Goal: Task Accomplishment & Management: Manage account settings

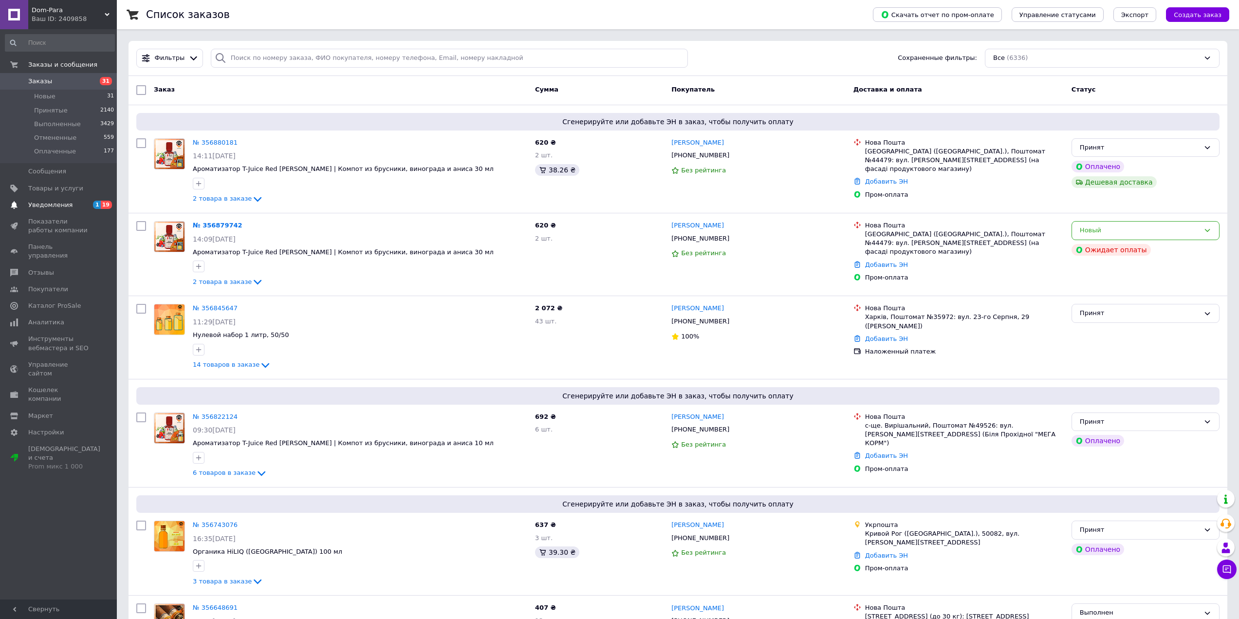
click at [63, 201] on span "Уведомления" at bounding box center [50, 205] width 44 height 9
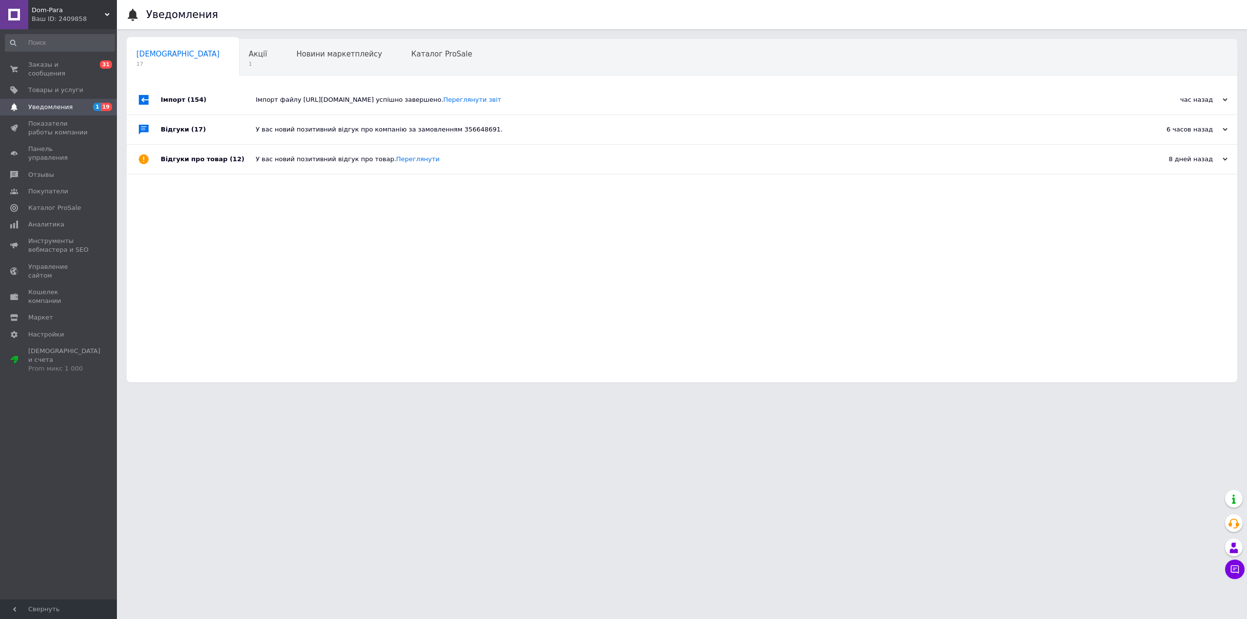
click at [321, 96] on div "Імпорт файлу [URL][DOMAIN_NAME] успішно завершено. Переглянути звіт" at bounding box center [693, 99] width 874 height 9
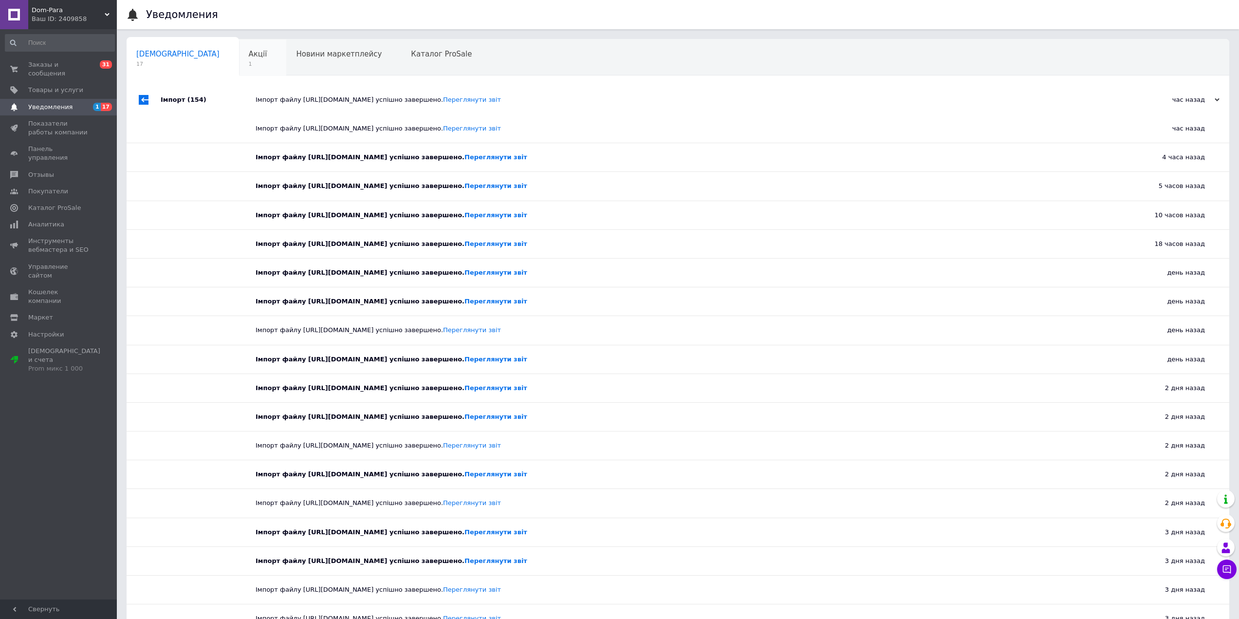
click at [239, 63] on div "Акції 1" at bounding box center [263, 57] width 48 height 37
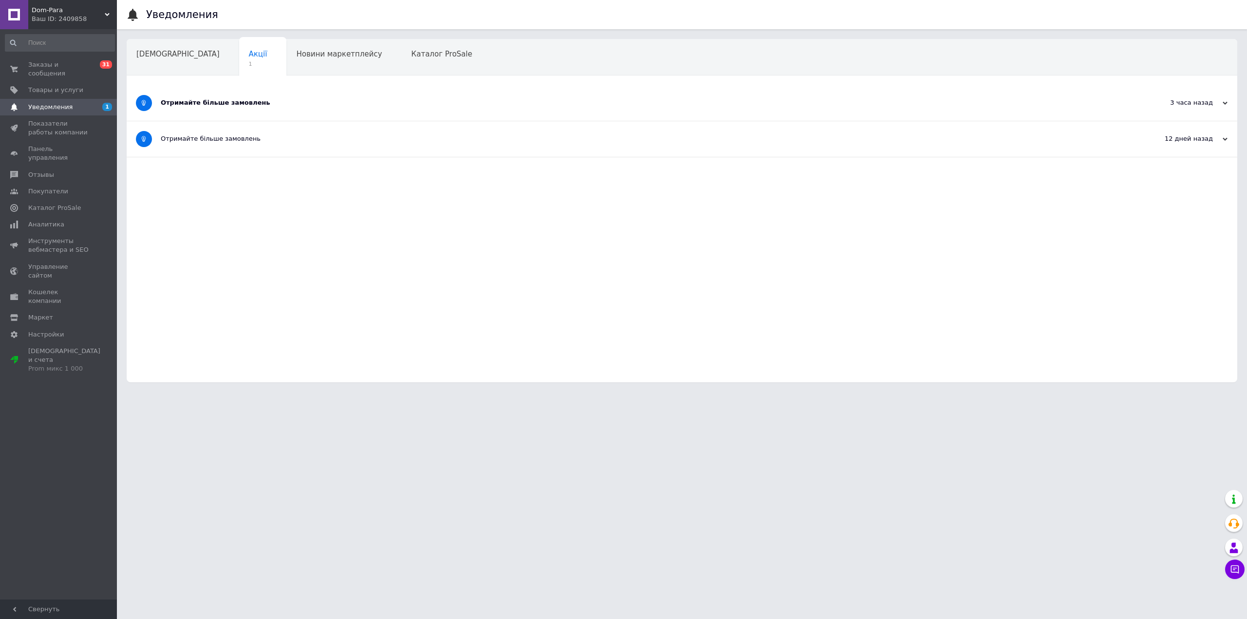
click at [268, 94] on div "Отримайте більше замовлень" at bounding box center [645, 103] width 969 height 36
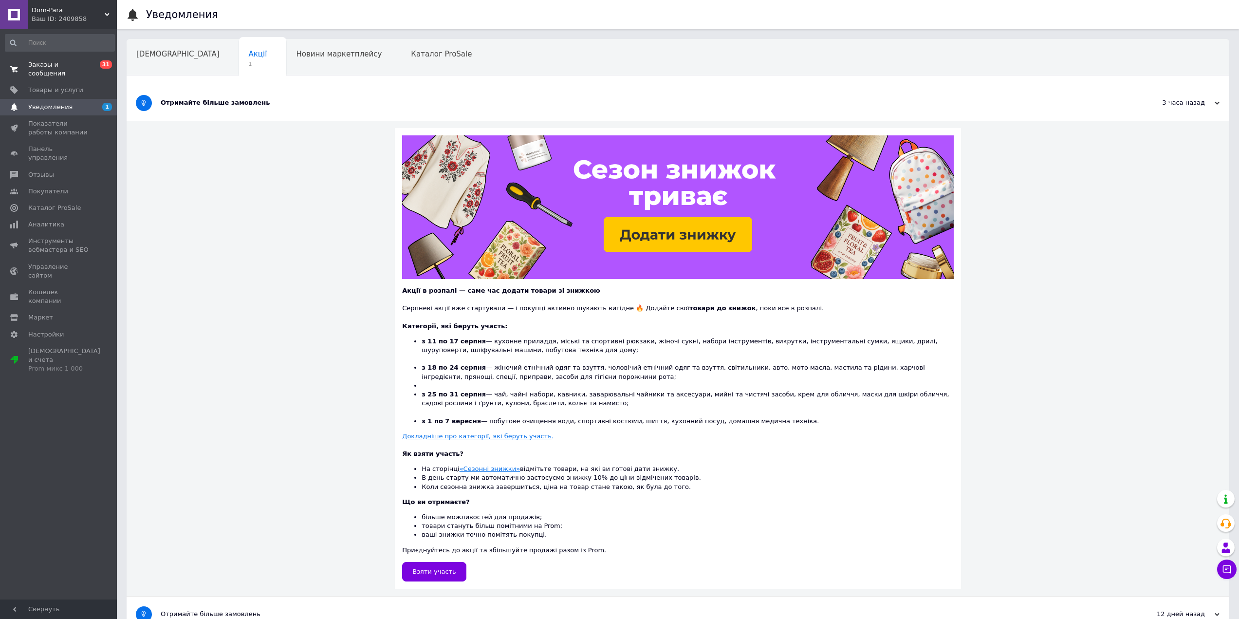
click at [89, 61] on span "Заказы и сообщения" at bounding box center [59, 69] width 62 height 18
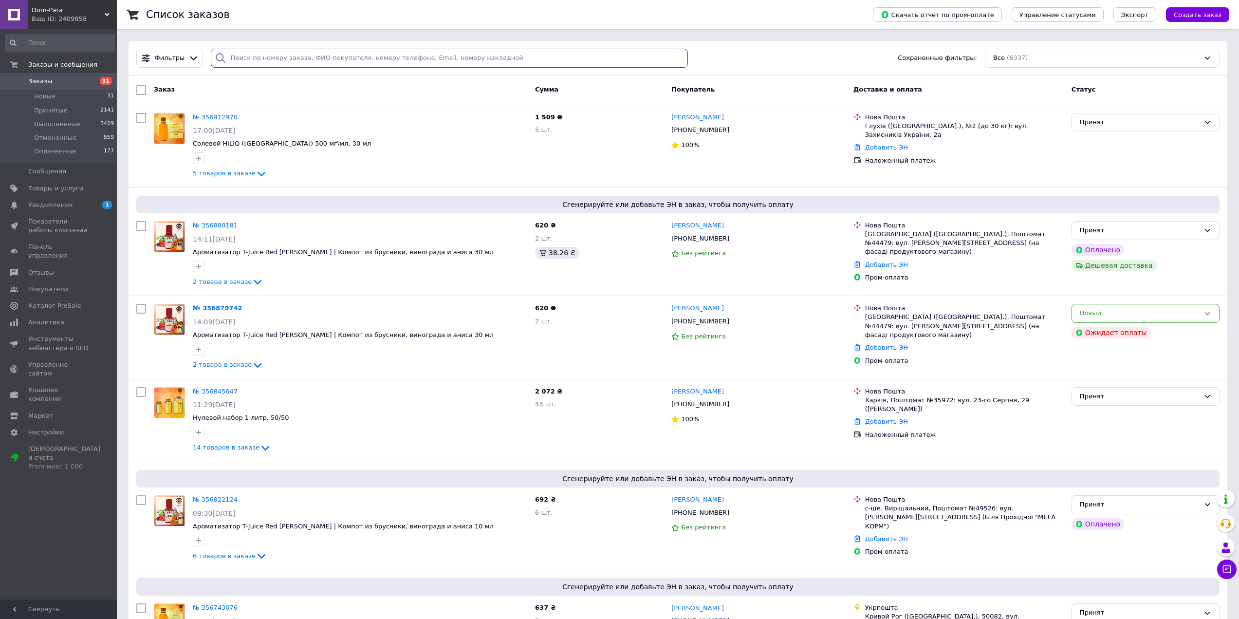
click at [311, 58] on input "search" at bounding box center [449, 58] width 477 height 19
paste input "356401487"
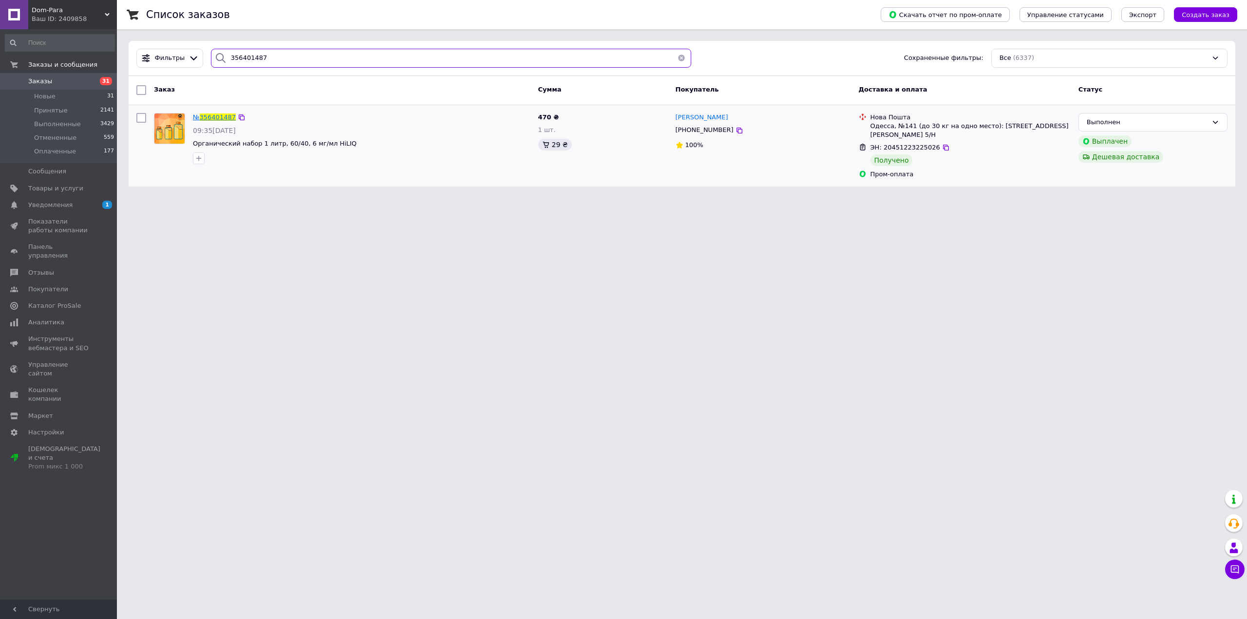
type input "356401487"
click at [207, 117] on span "356401487" at bounding box center [218, 116] width 36 height 7
click at [86, 203] on span "Уведомления" at bounding box center [59, 205] width 62 height 9
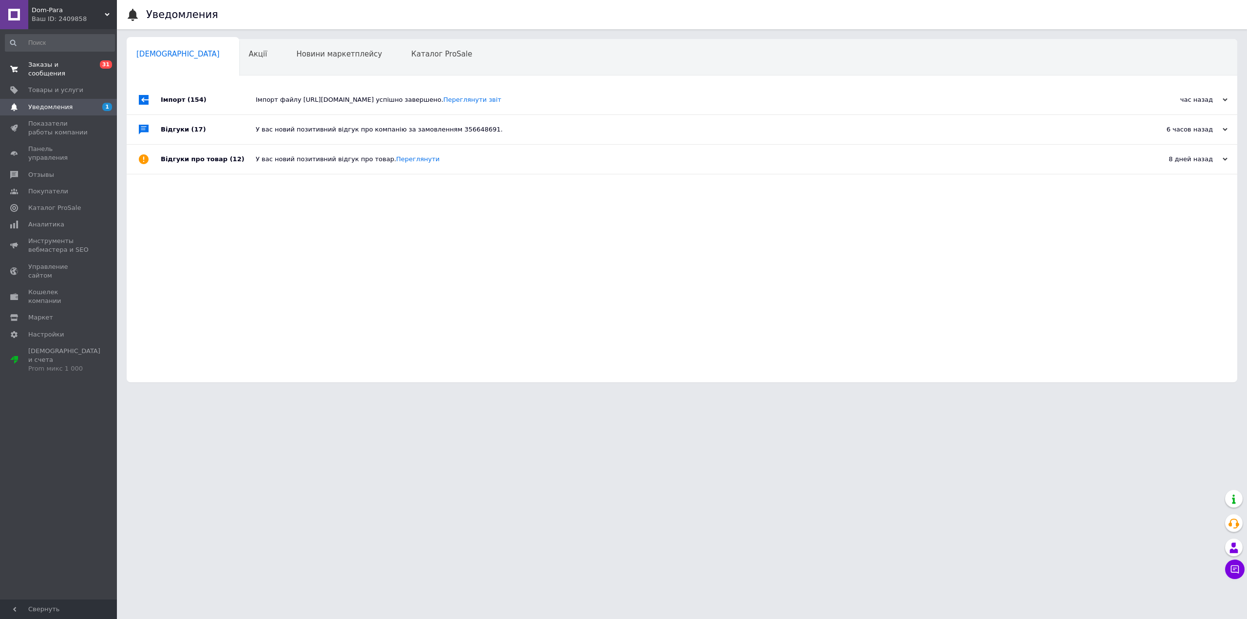
click at [81, 65] on span "Заказы и сообщения" at bounding box center [59, 69] width 62 height 18
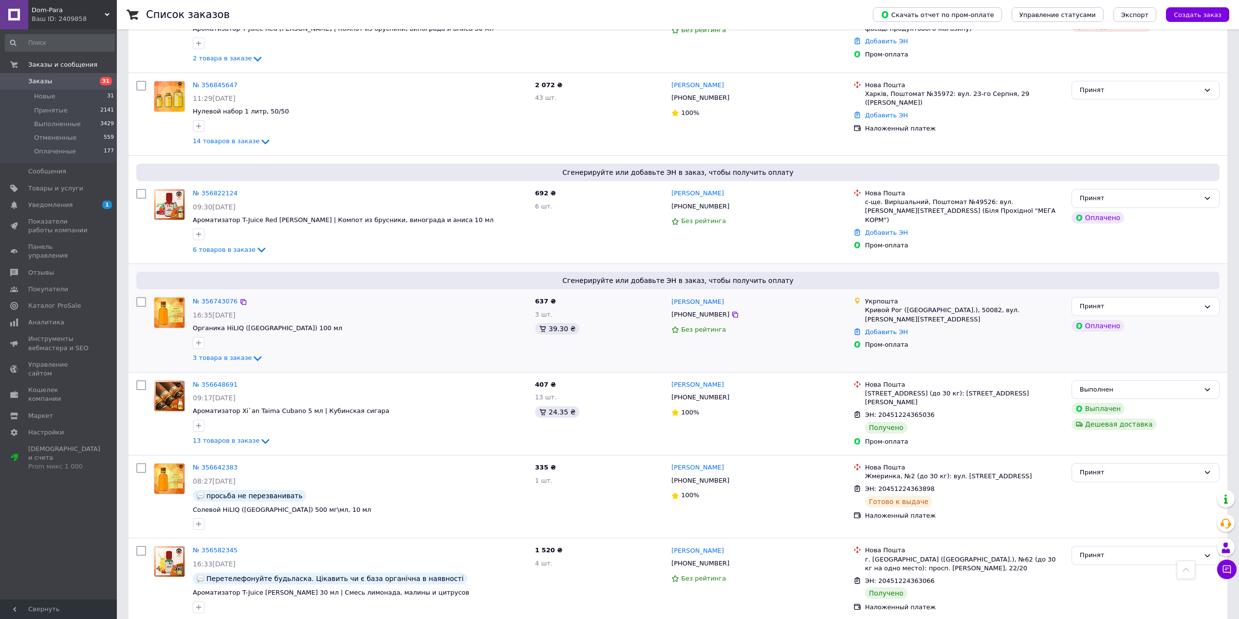
scroll to position [292, 0]
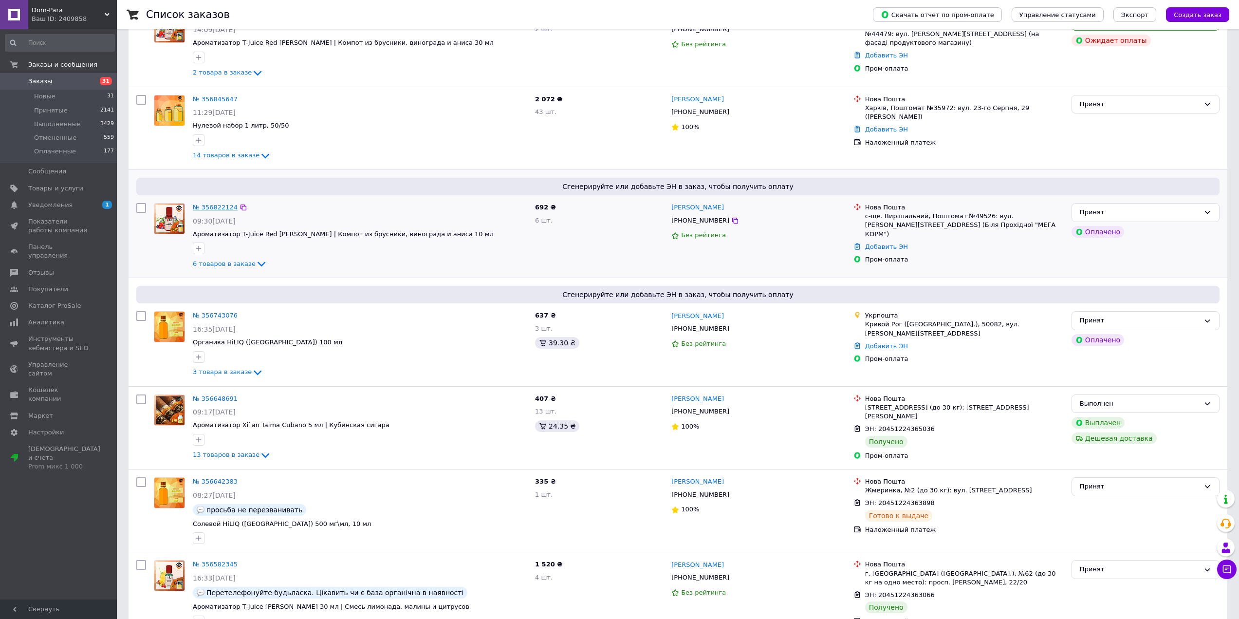
click at [210, 205] on link "№ 356822124" at bounding box center [215, 207] width 45 height 7
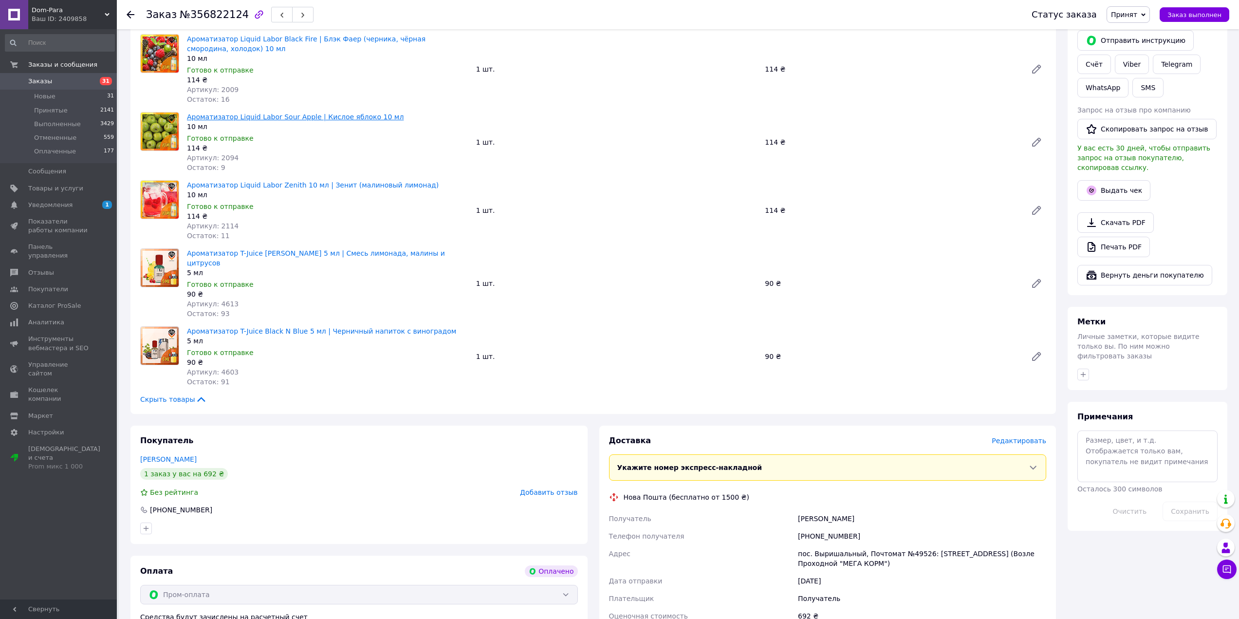
scroll to position [195, 0]
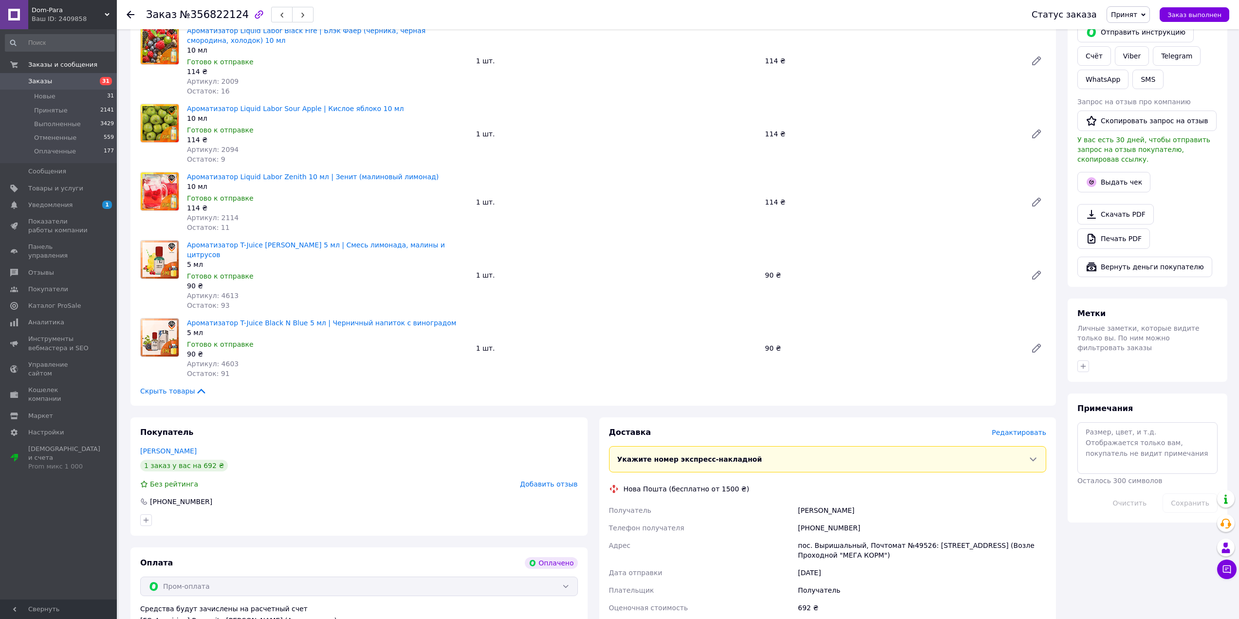
click at [823, 519] on div "[PHONE_NUMBER]" at bounding box center [922, 528] width 252 height 18
copy div "380937100662"
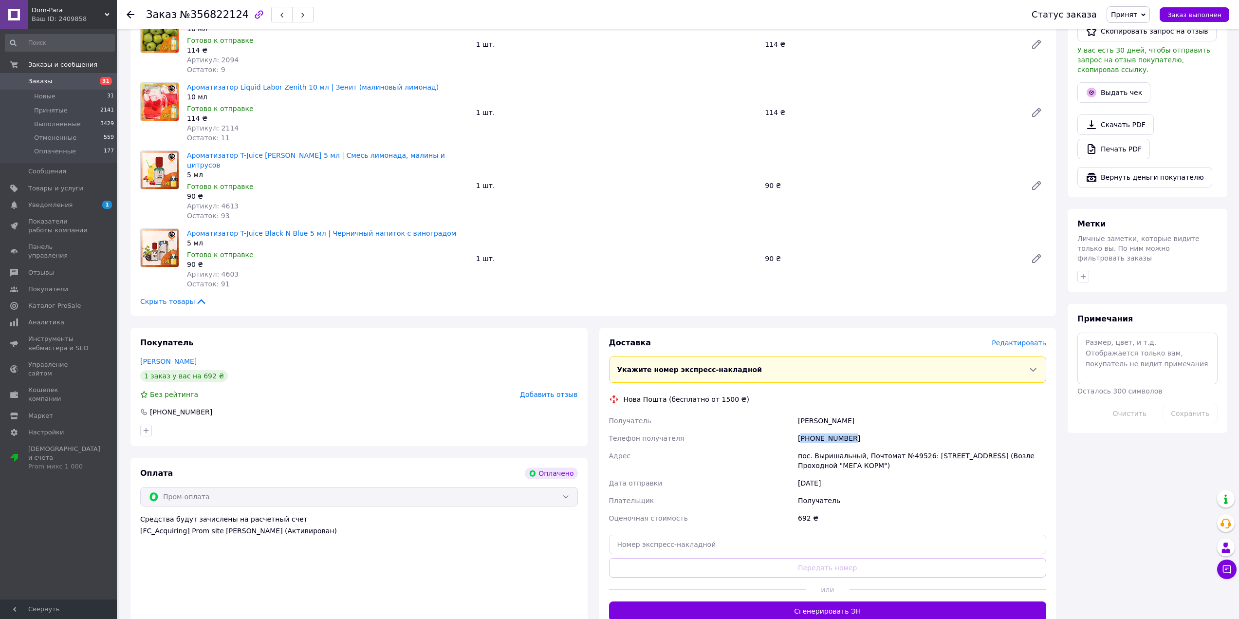
scroll to position [292, 0]
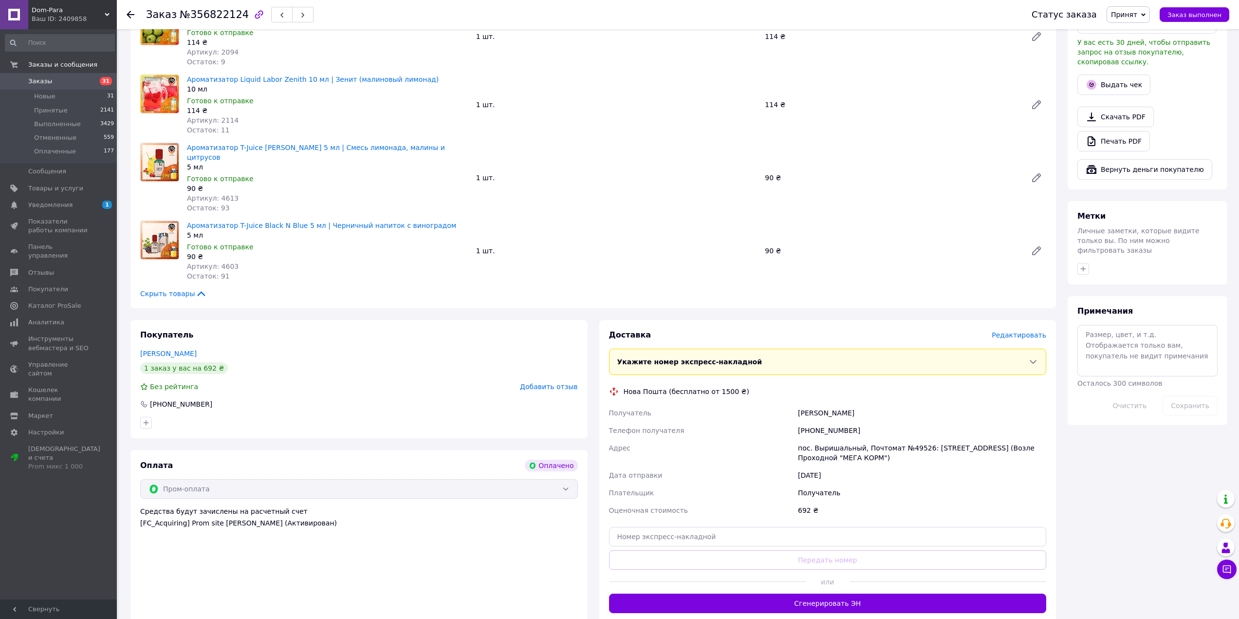
click at [804, 404] on div "[PERSON_NAME]" at bounding box center [922, 413] width 252 height 18
copy div "[PERSON_NAME]"
click at [908, 439] on div "пос. Выришальный, Почтомат №49526: [STREET_ADDRESS] (Возле Проходной "МЕГА КОРМ…" at bounding box center [922, 452] width 252 height 27
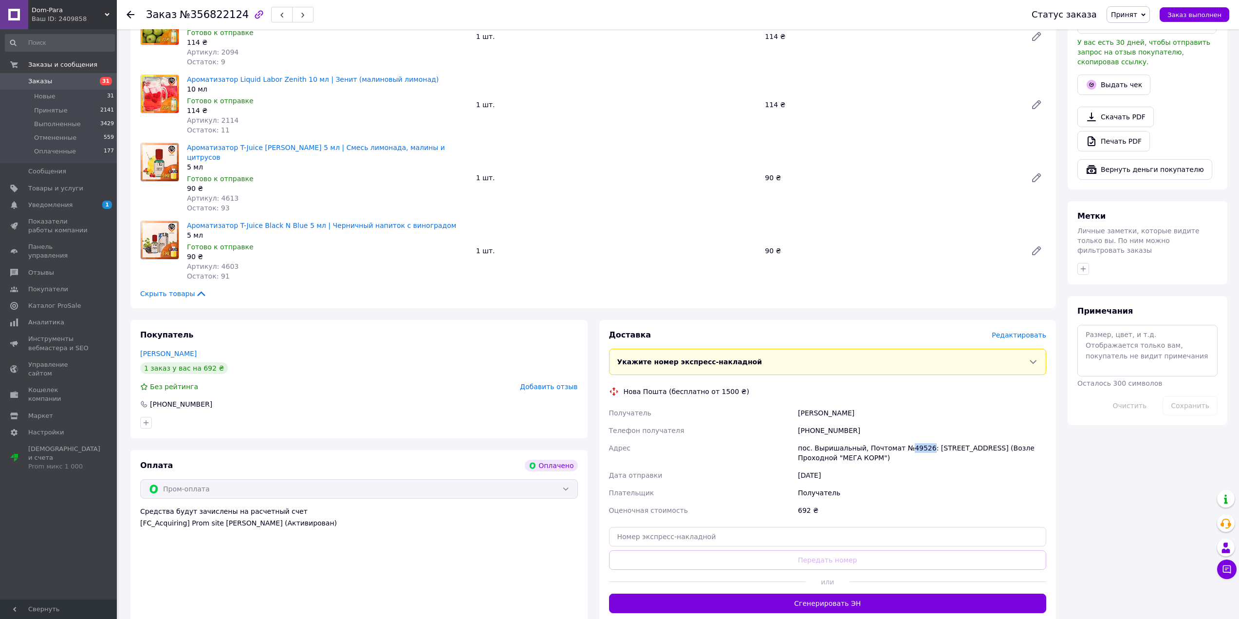
copy div "49526"
click at [760, 527] on input "text" at bounding box center [828, 536] width 438 height 19
paste input "20451225319785"
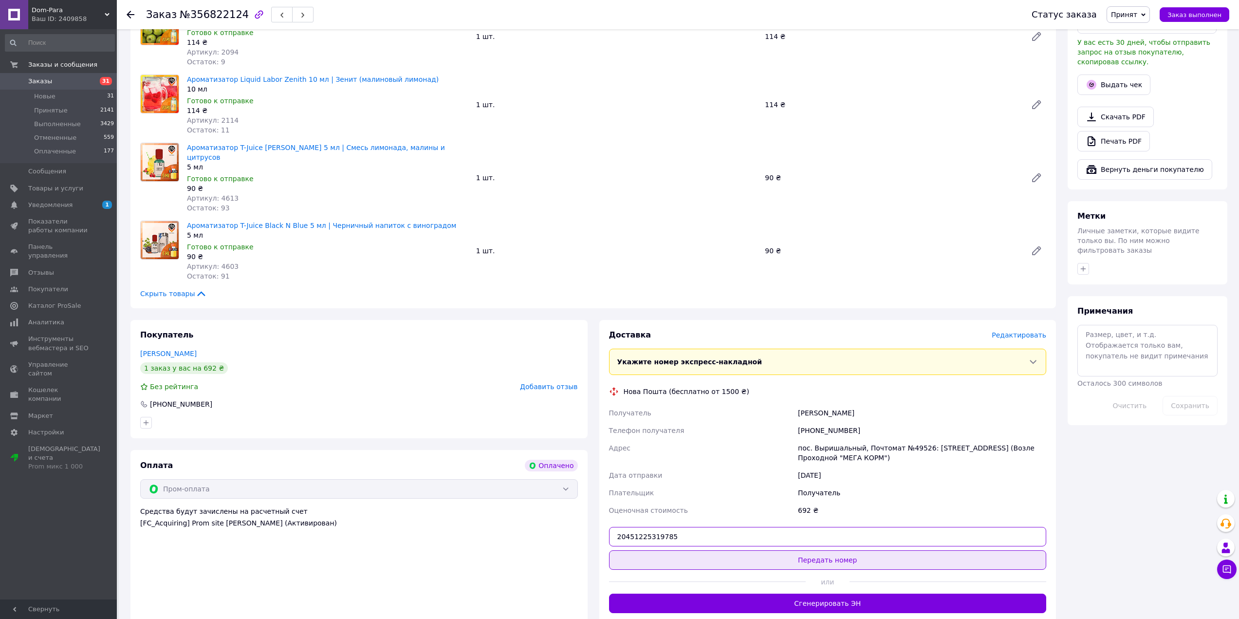
type input "20451225319785"
click at [762, 550] on button "Передать номер" at bounding box center [828, 559] width 438 height 19
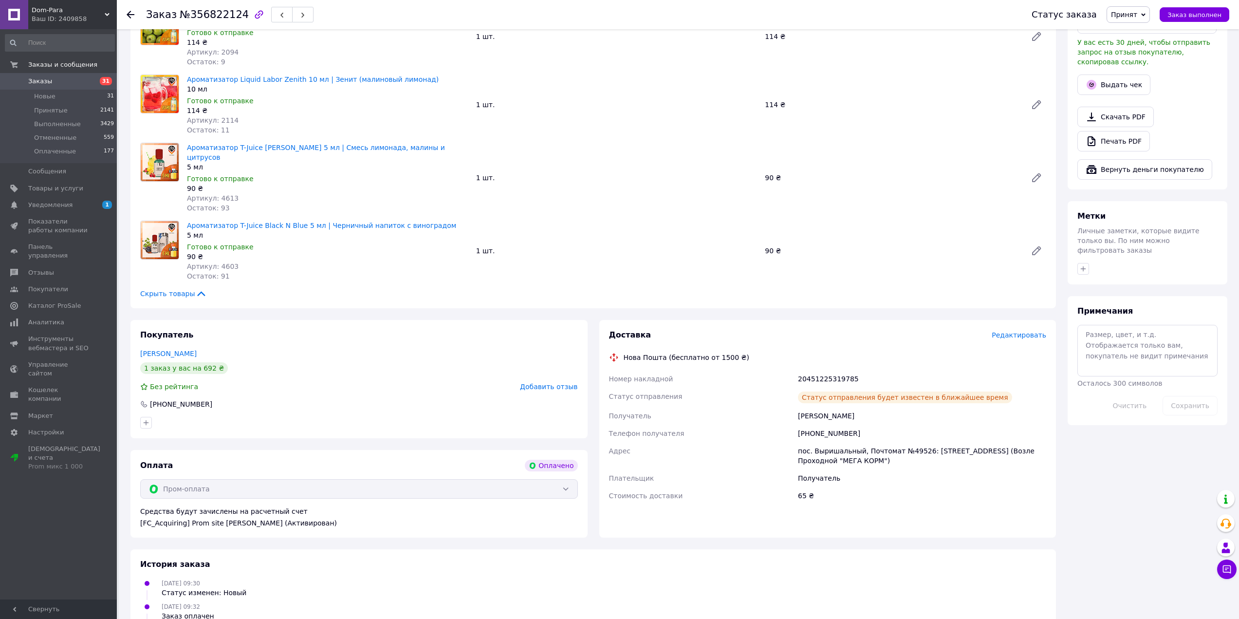
click at [63, 82] on span "Заказы" at bounding box center [59, 81] width 62 height 9
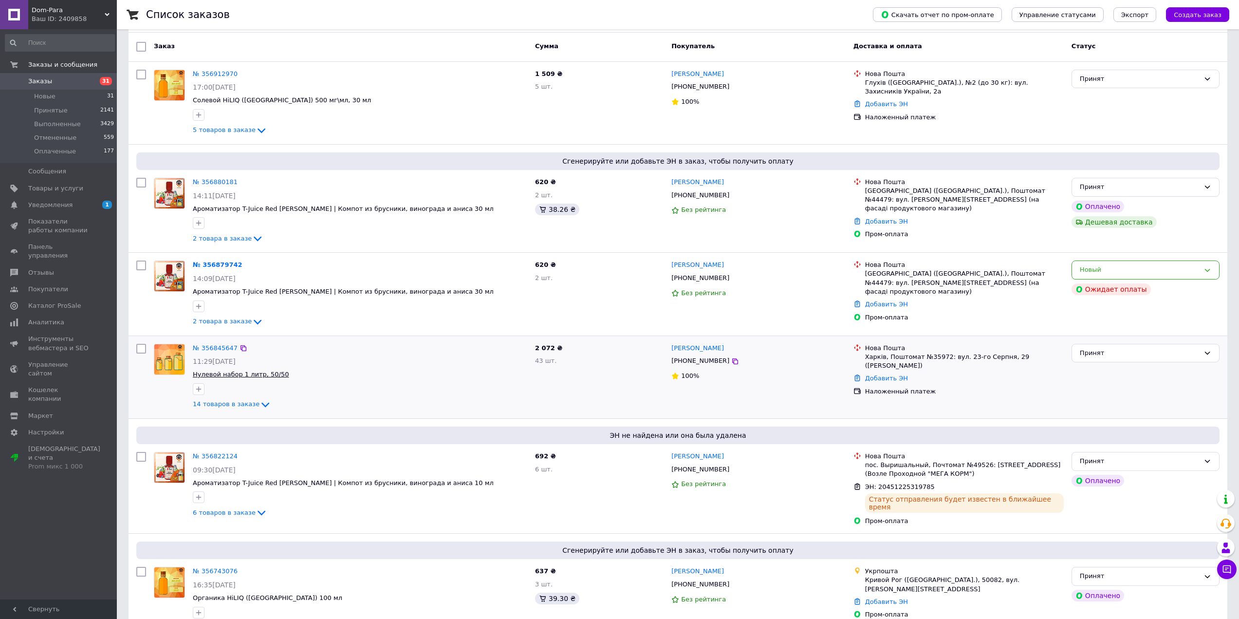
scroll to position [49, 0]
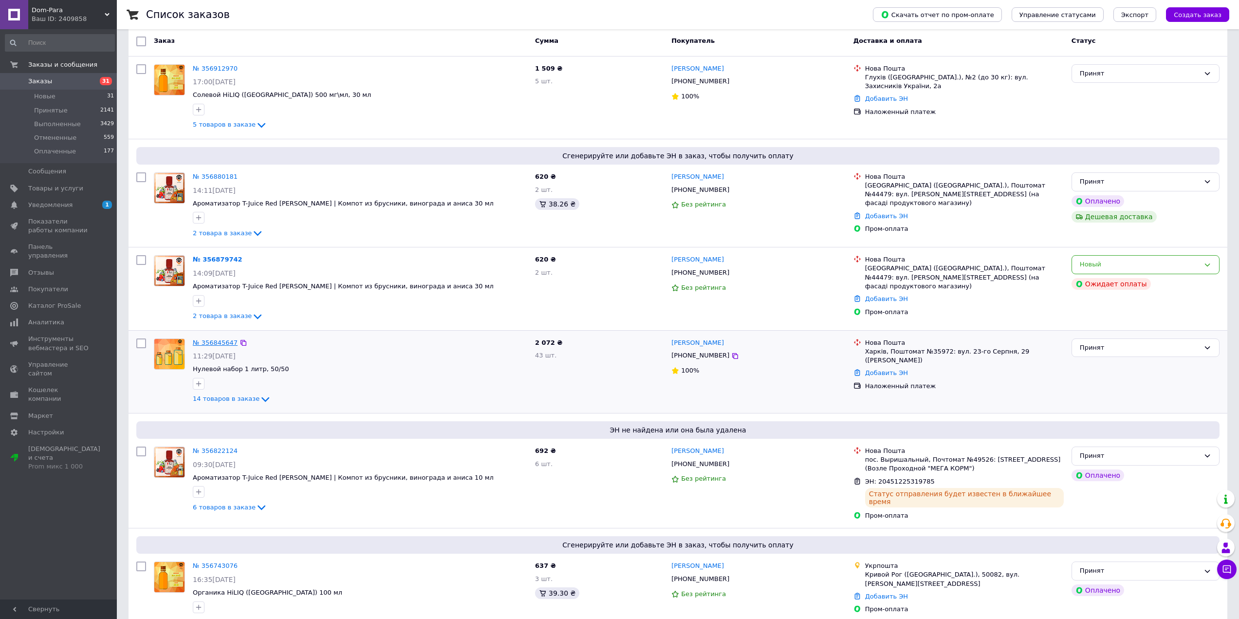
click at [210, 344] on link "№ 356845647" at bounding box center [215, 342] width 45 height 7
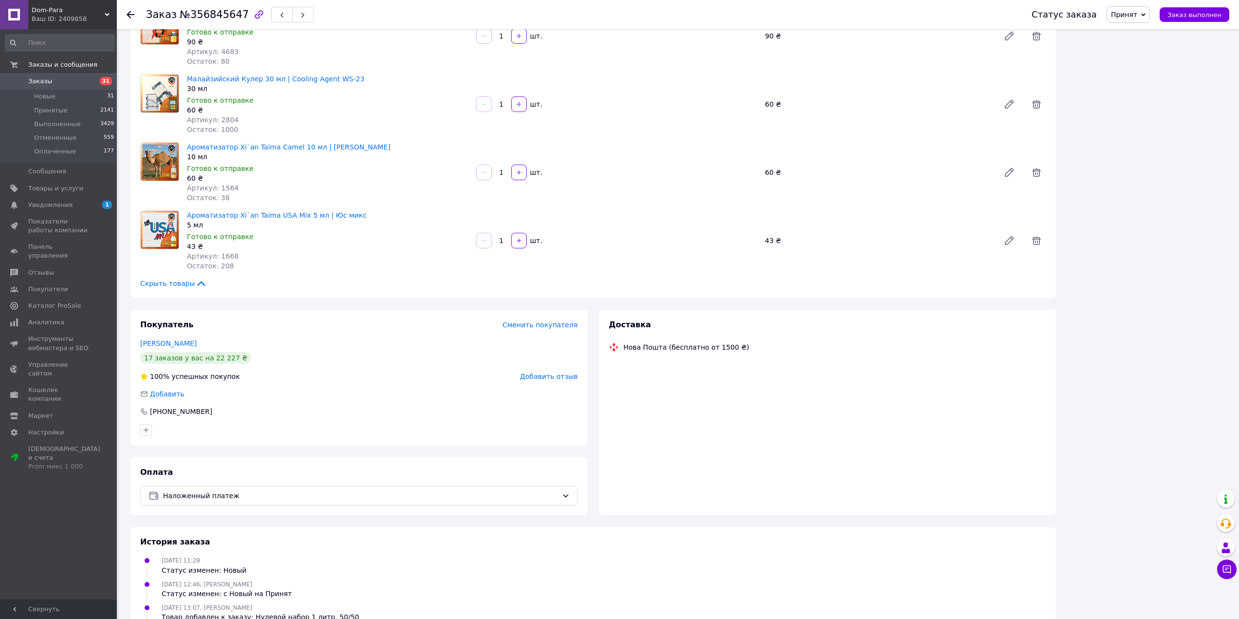
scroll to position [826, 0]
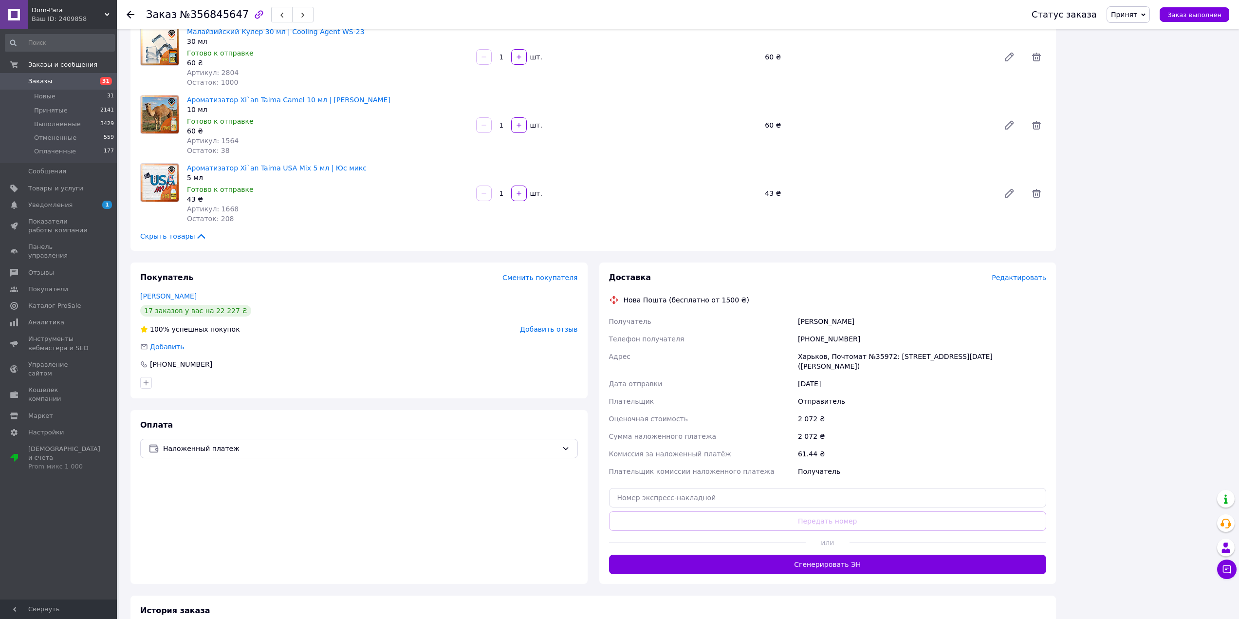
click at [815, 341] on div "[PHONE_NUMBER]" at bounding box center [922, 339] width 252 height 18
copy div "380637992639"
click at [792, 488] on input "text" at bounding box center [828, 497] width 438 height 19
paste input "20451225320433"
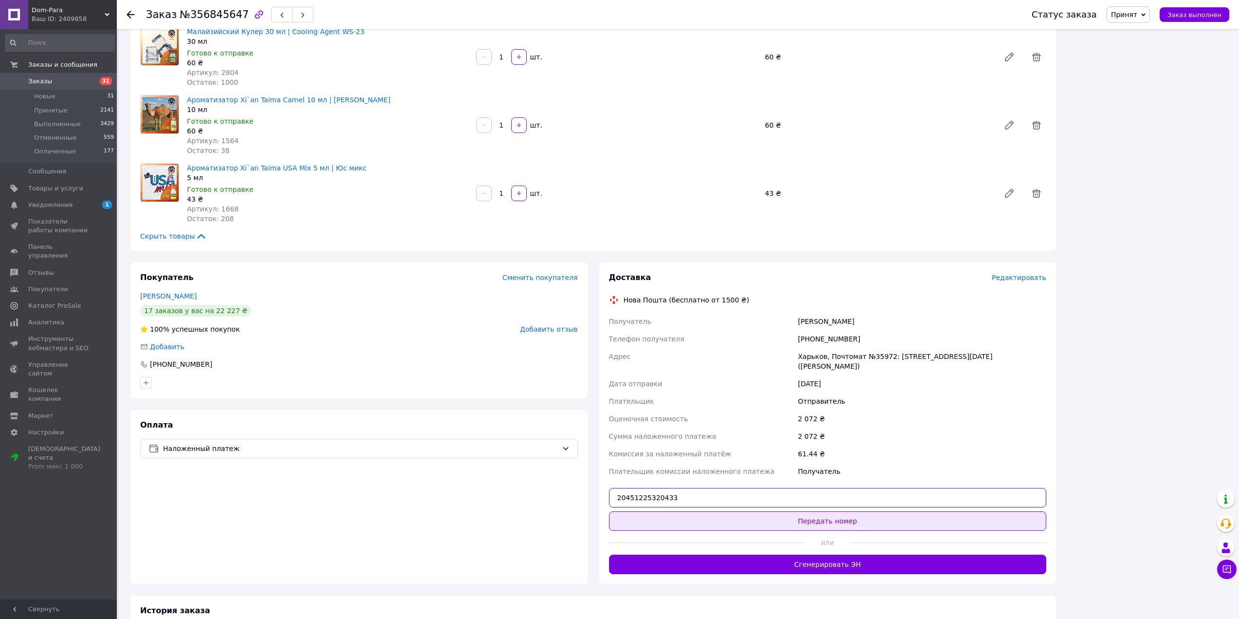
type input "20451225320433"
click at [782, 511] on button "Передать номер" at bounding box center [828, 520] width 438 height 19
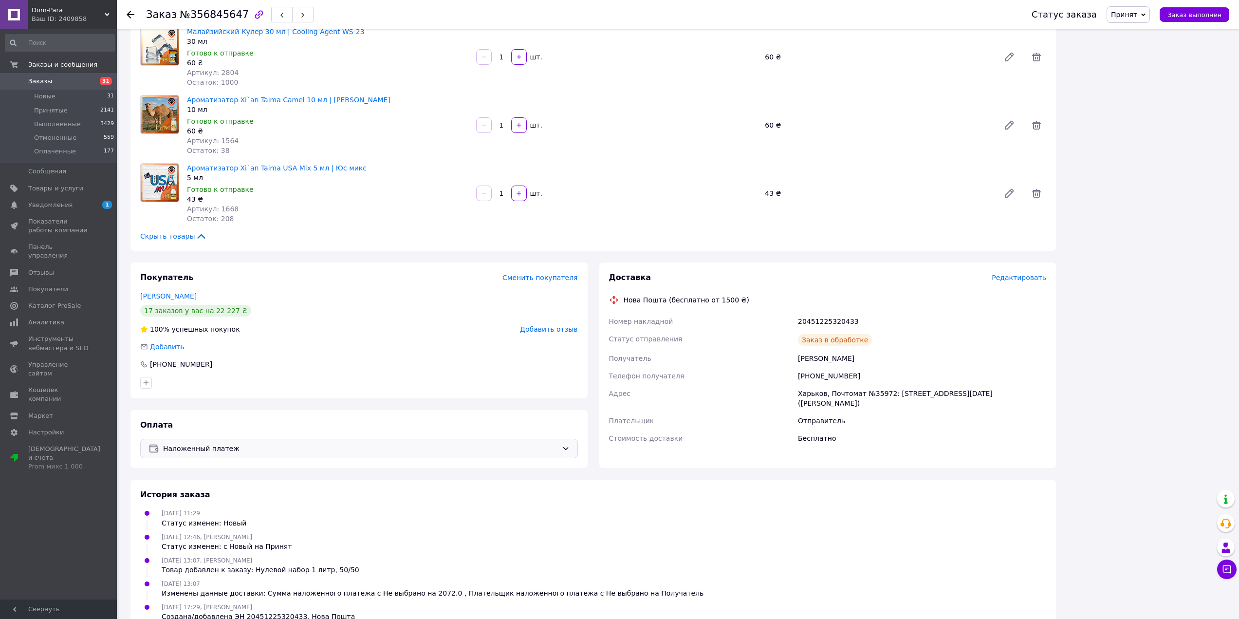
click at [403, 448] on span "Наложенный платеж" at bounding box center [360, 448] width 395 height 11
click at [253, 515] on div "Оплата на карту без сопровождения Prom" at bounding box center [359, 524] width 437 height 18
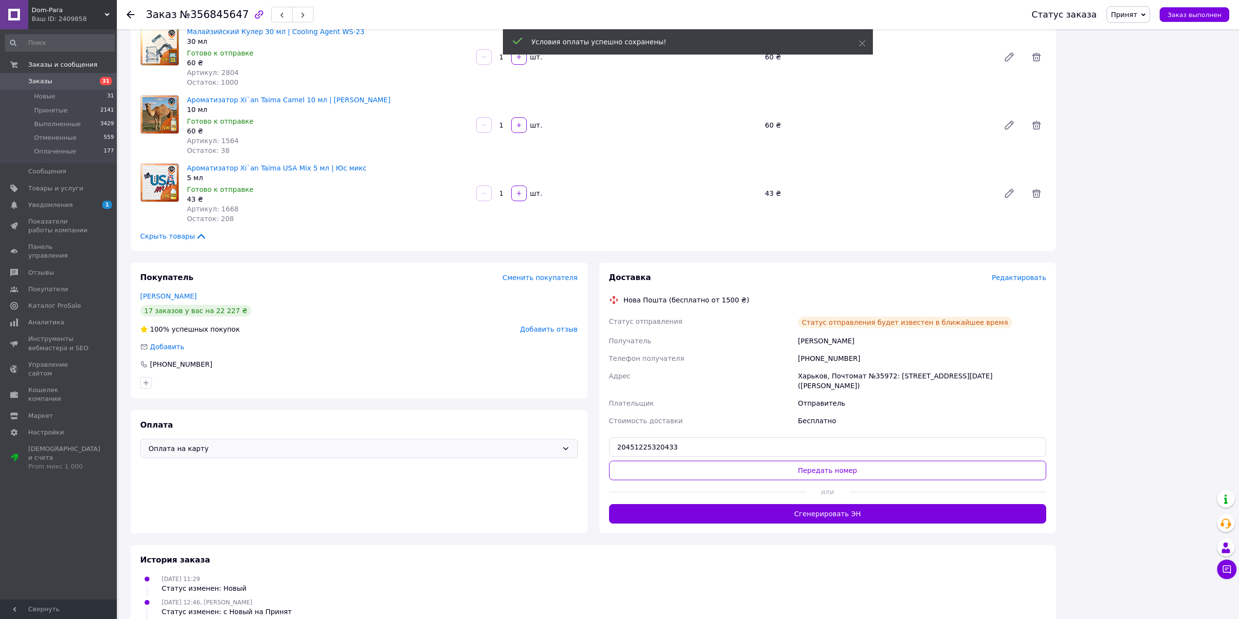
click at [89, 86] on link "Заказы 31" at bounding box center [60, 81] width 120 height 17
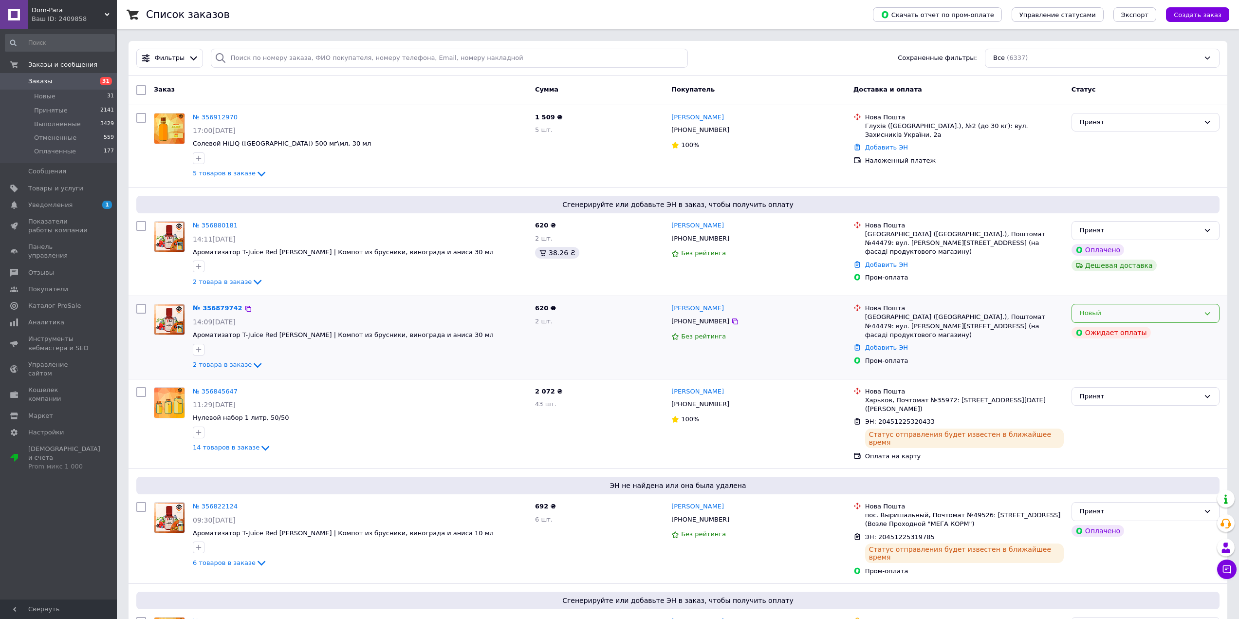
click at [1124, 309] on div "Новый" at bounding box center [1140, 313] width 120 height 10
click at [1105, 366] on li "Отменен" at bounding box center [1145, 369] width 147 height 18
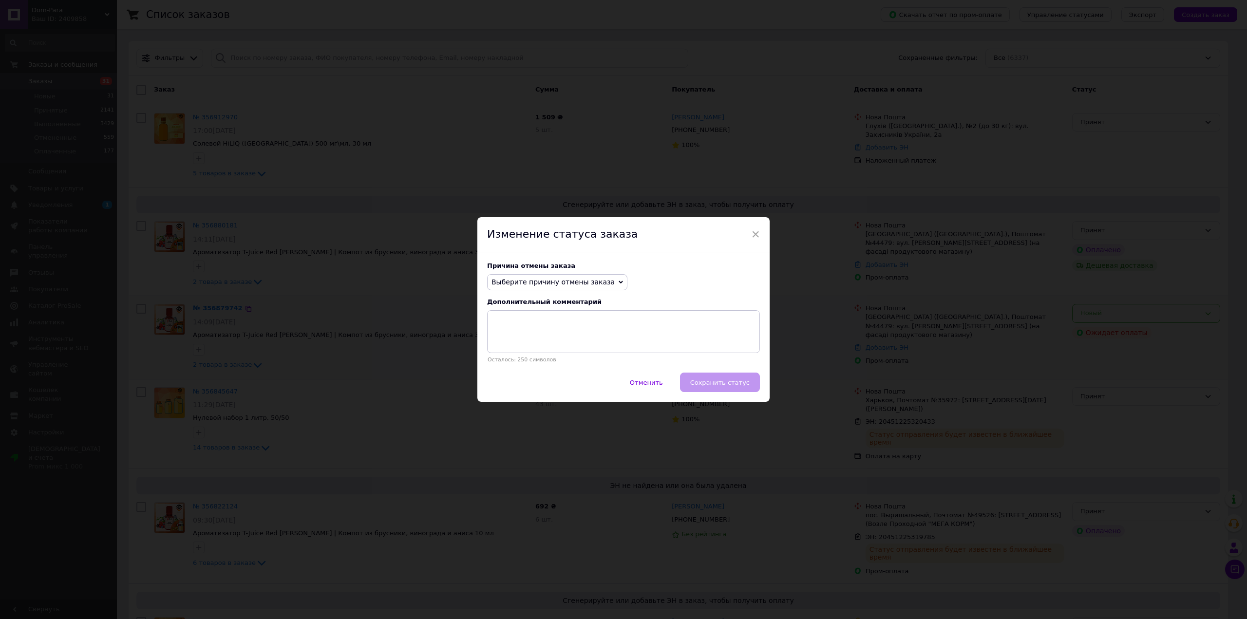
click at [559, 278] on span "Выберите причину отмены заказа" at bounding box center [552, 282] width 123 height 8
click at [521, 354] on li "Заказ-дубликат" at bounding box center [556, 356] width 139 height 14
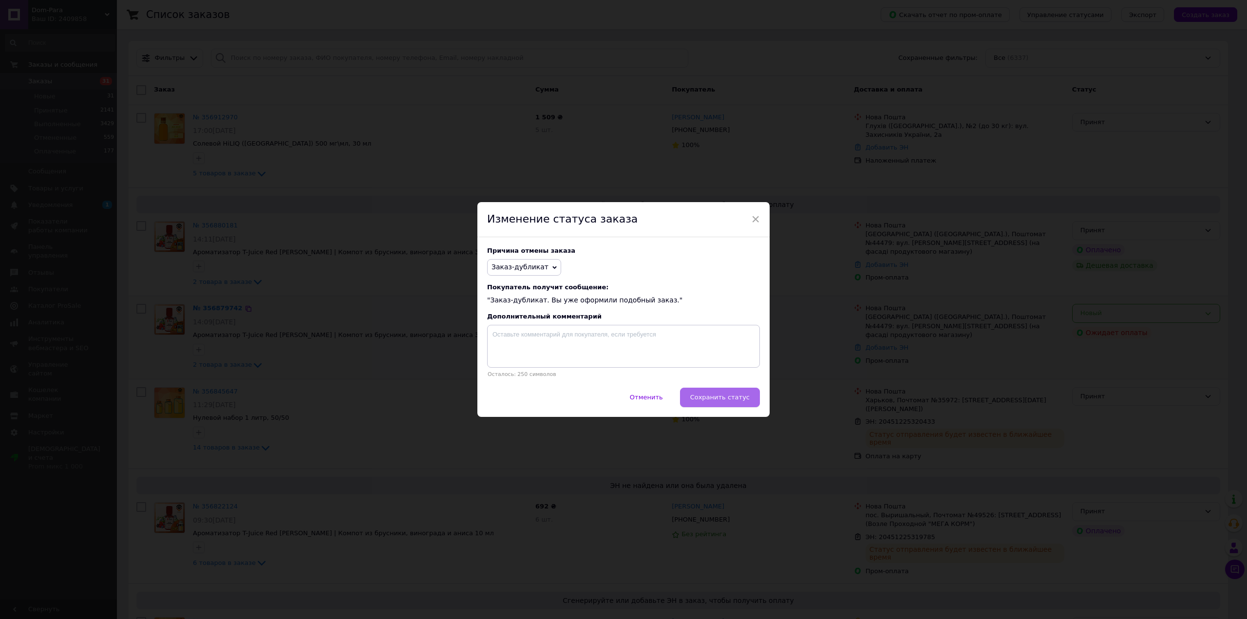
click at [738, 393] on button "Сохранить статус" at bounding box center [720, 397] width 80 height 19
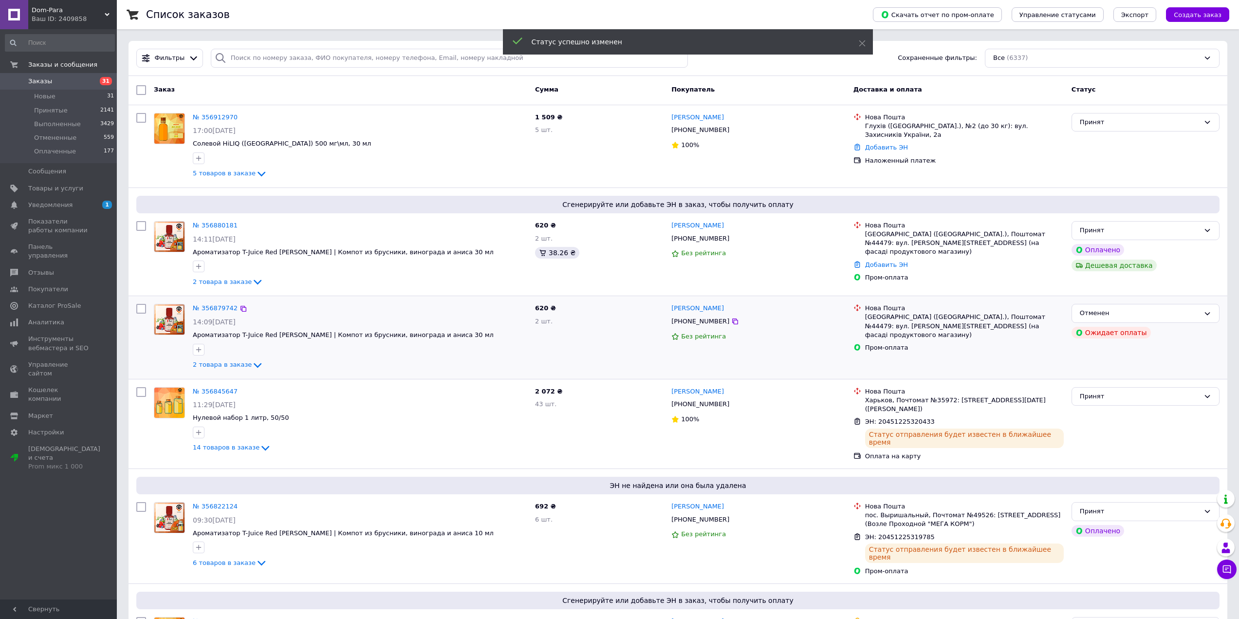
click at [214, 224] on link "№ 356880181" at bounding box center [215, 225] width 45 height 7
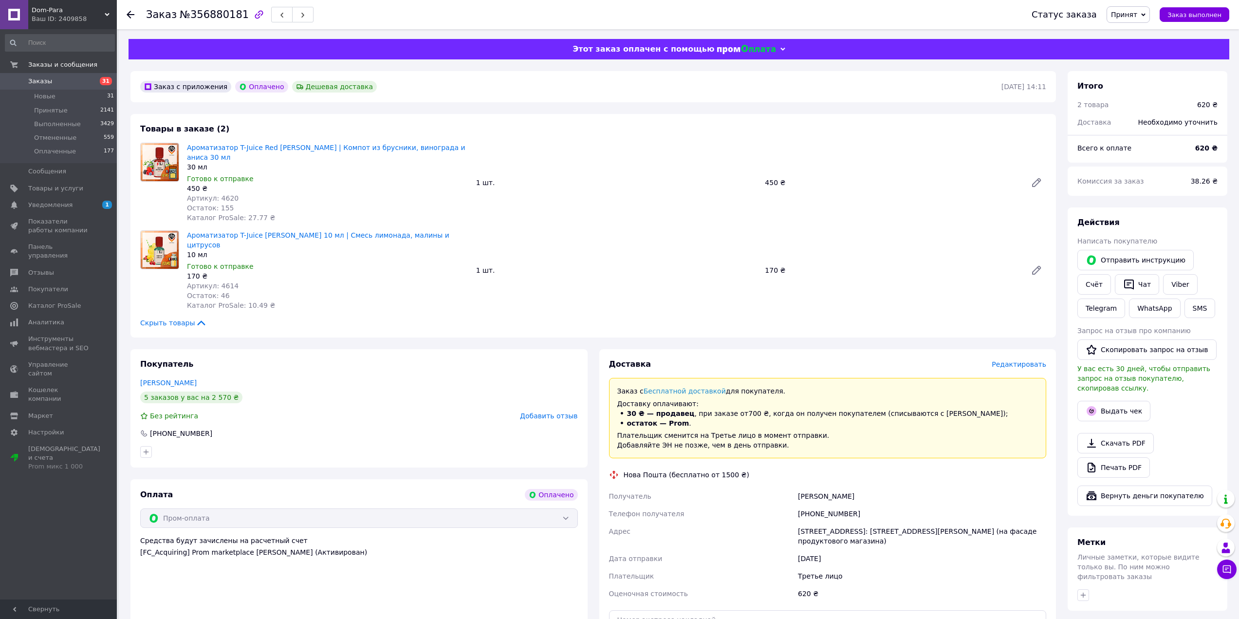
click at [831, 505] on div "[PHONE_NUMBER]" at bounding box center [922, 514] width 252 height 18
click at [829, 505] on div "[PHONE_NUMBER]" at bounding box center [922, 514] width 252 height 18
copy div "380731551558"
click at [908, 522] on div "[STREET_ADDRESS]: [STREET_ADDRESS][PERSON_NAME] (на фасаде продуктового магазин…" at bounding box center [922, 535] width 252 height 27
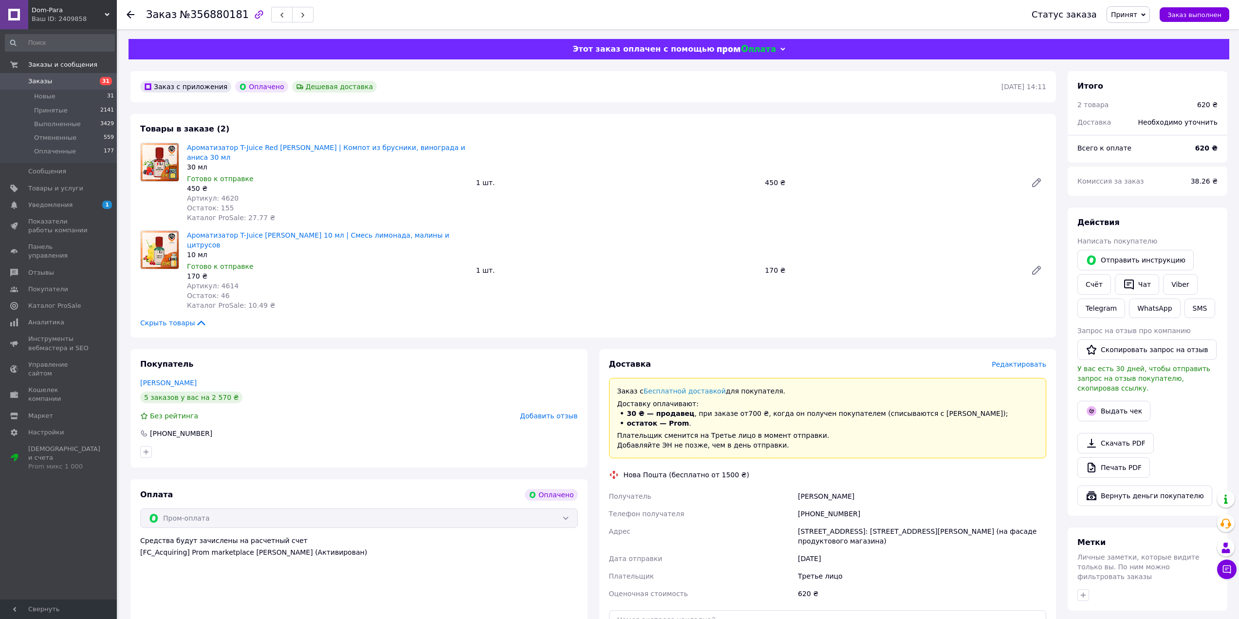
click at [919, 522] on div "[STREET_ADDRESS]: [STREET_ADDRESS][PERSON_NAME] (на фасаде продуктового магазин…" at bounding box center [922, 535] width 252 height 27
copy div "44479"
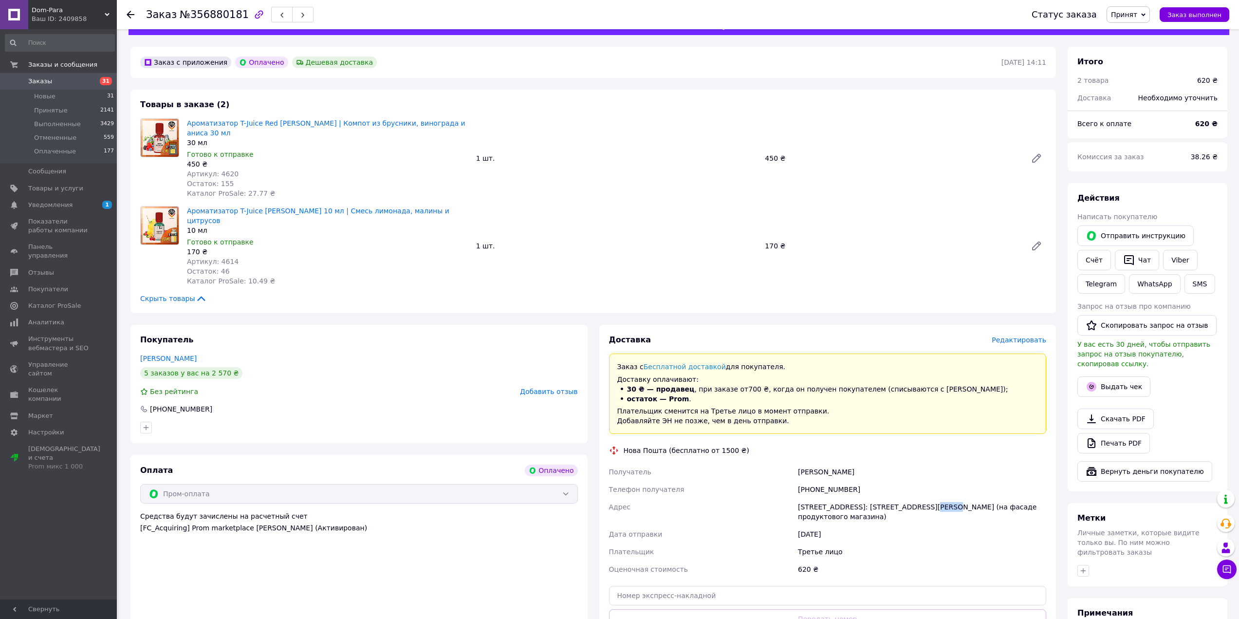
scroll to position [97, 0]
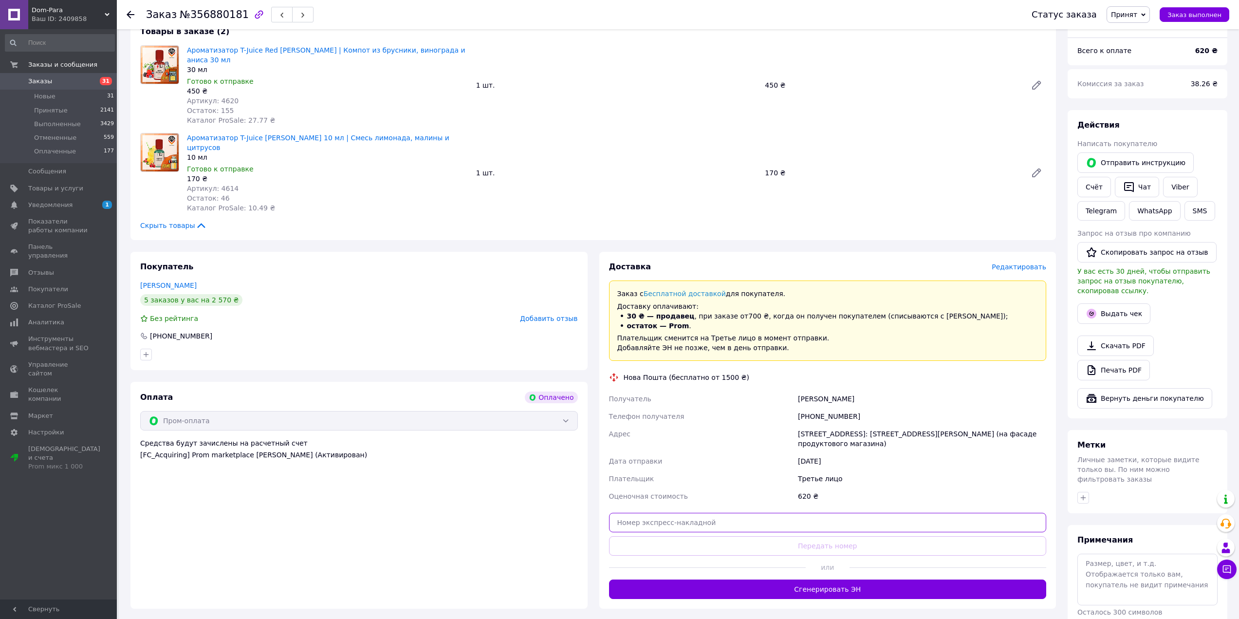
click at [682, 513] on input "text" at bounding box center [828, 522] width 438 height 19
paste input "20451225321585"
type input "20451225321585"
click at [689, 536] on button "Передать номер" at bounding box center [828, 545] width 438 height 19
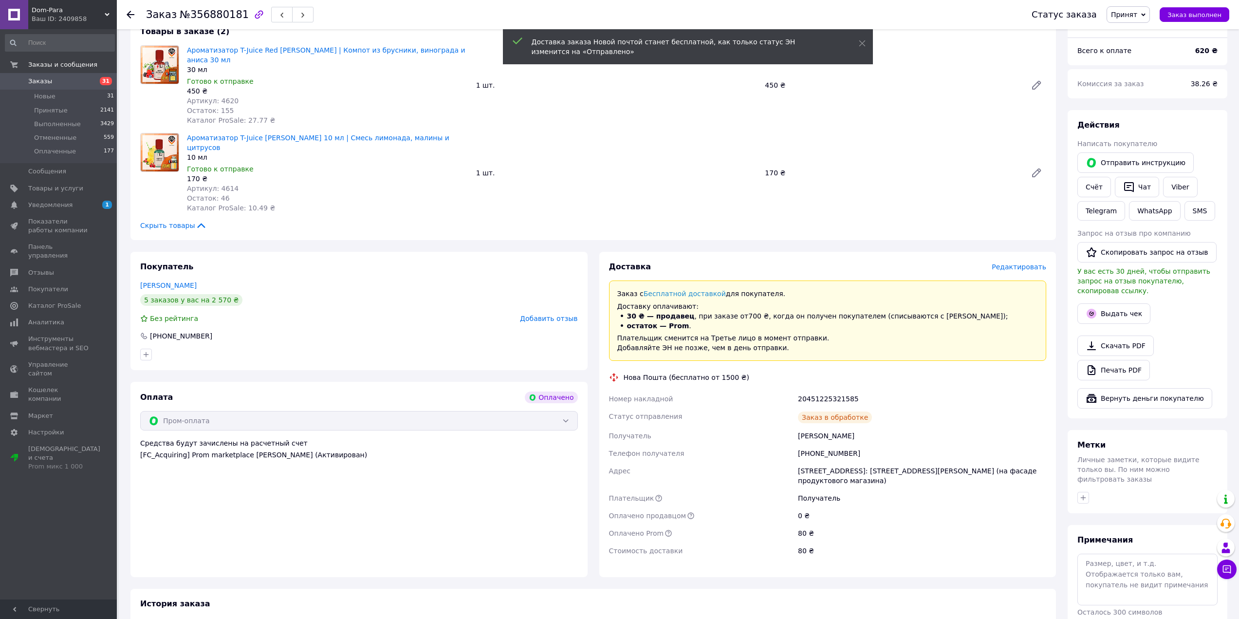
click at [80, 80] on span "Заказы" at bounding box center [59, 81] width 62 height 9
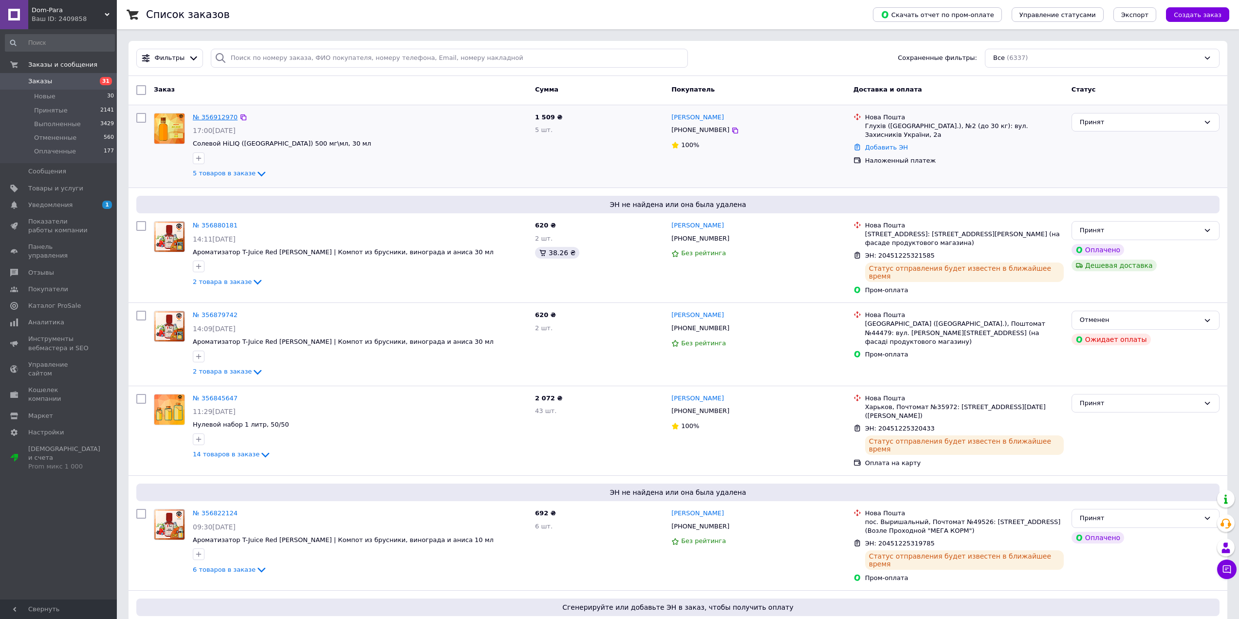
click at [216, 118] on link "№ 356912970" at bounding box center [215, 116] width 45 height 7
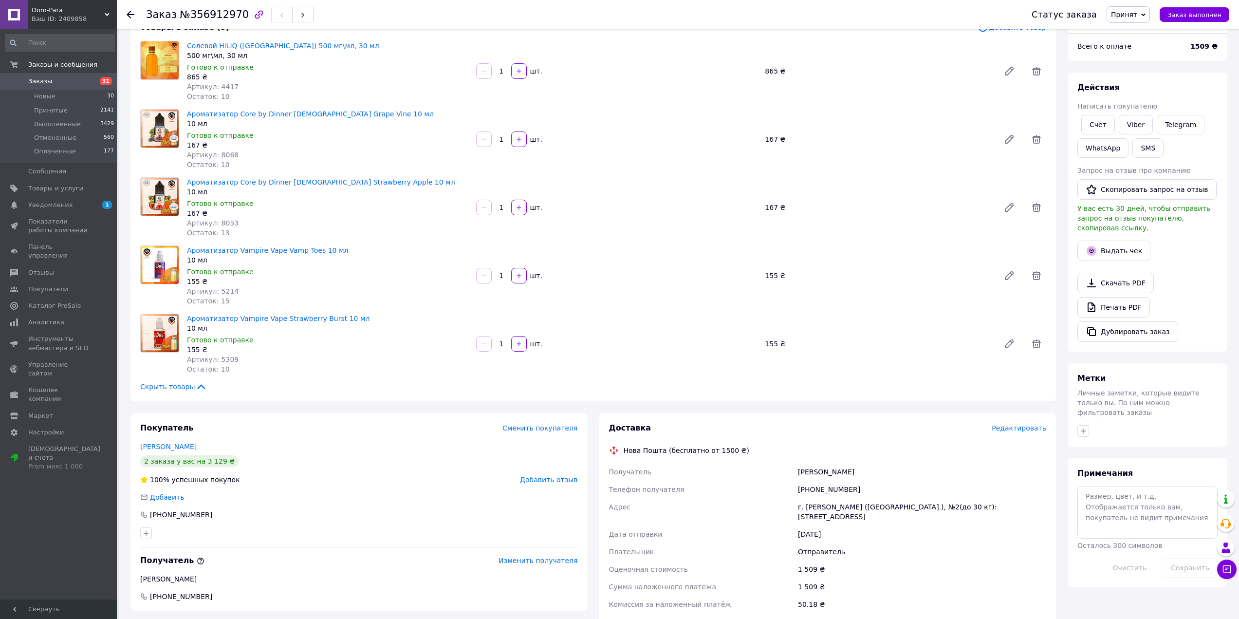
scroll to position [97, 0]
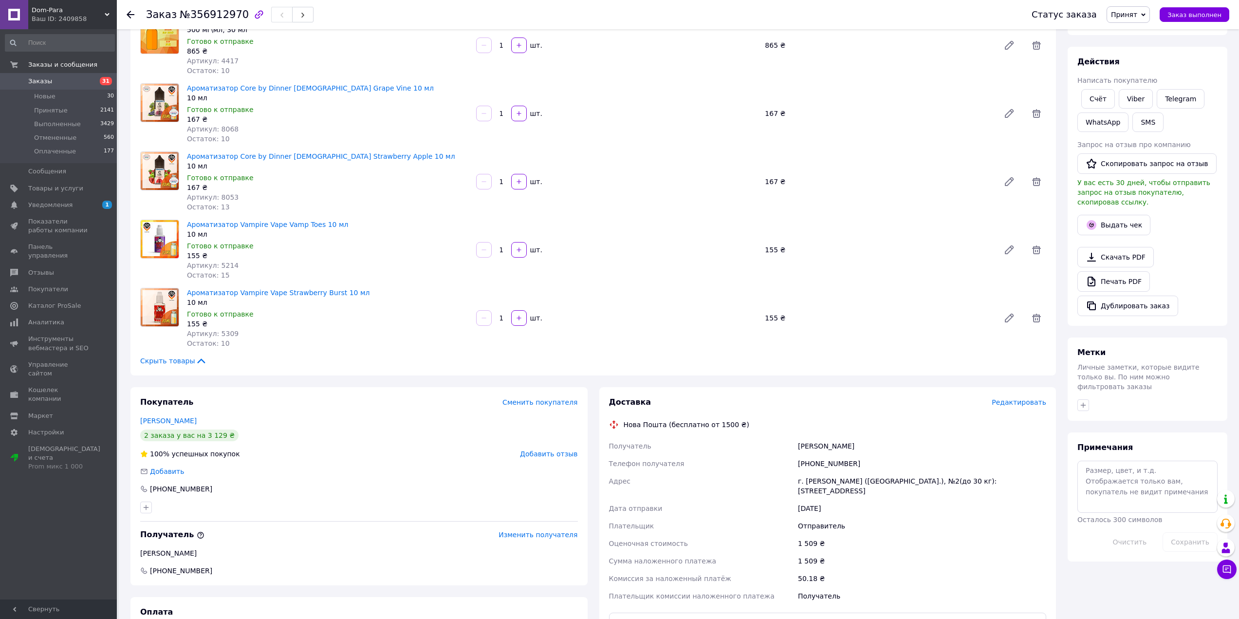
click at [819, 466] on div "[PHONE_NUMBER]" at bounding box center [922, 464] width 252 height 18
copy div "380996824243"
click at [813, 481] on div "г. [PERSON_NAME] ([GEOGRAPHIC_DATA].), №2(до 30 кг): [STREET_ADDRESS]" at bounding box center [922, 485] width 252 height 27
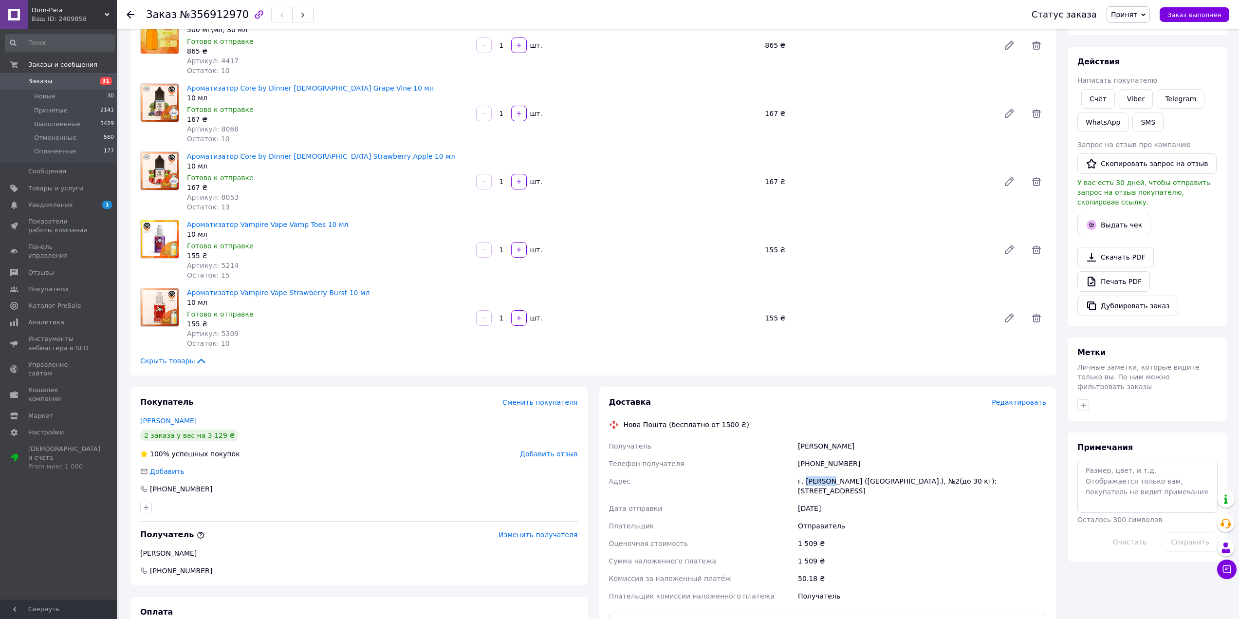
copy div "[PERSON_NAME]"
drag, startPoint x: 891, startPoint y: 484, endPoint x: 859, endPoint y: 467, distance: 36.4
click at [892, 484] on div "г. [PERSON_NAME] ([GEOGRAPHIC_DATA].), №2(до 30 кг): [STREET_ADDRESS]" at bounding box center [922, 485] width 252 height 27
click at [817, 446] on div "[PERSON_NAME]" at bounding box center [922, 446] width 252 height 18
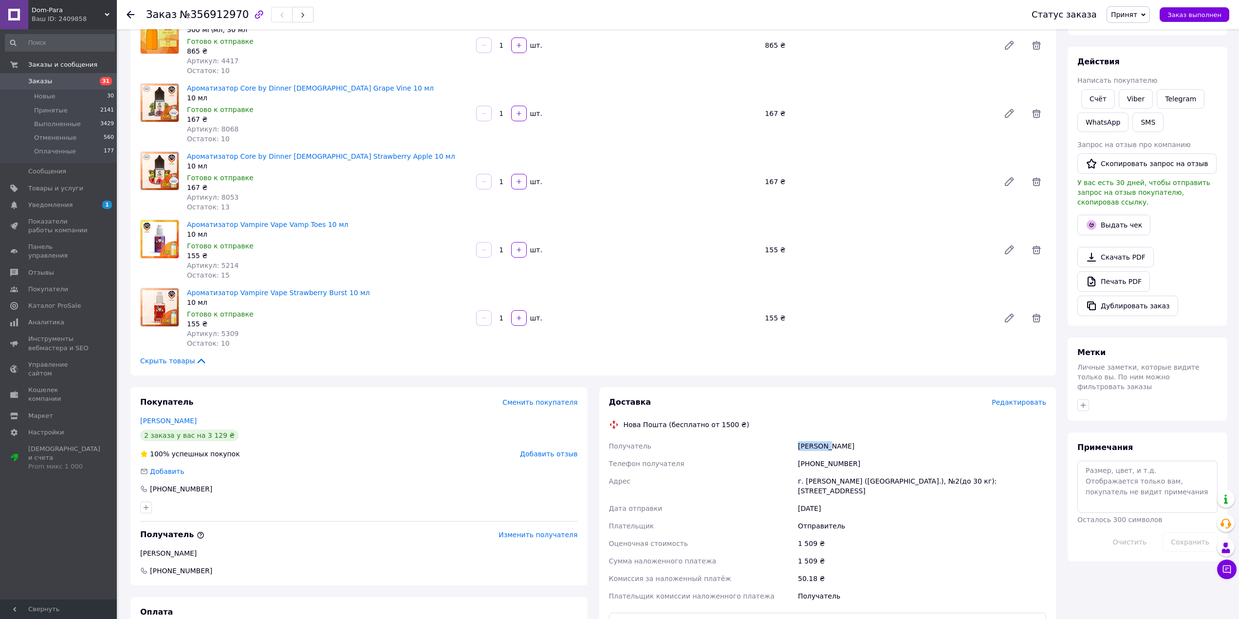
copy div "Медвідь"
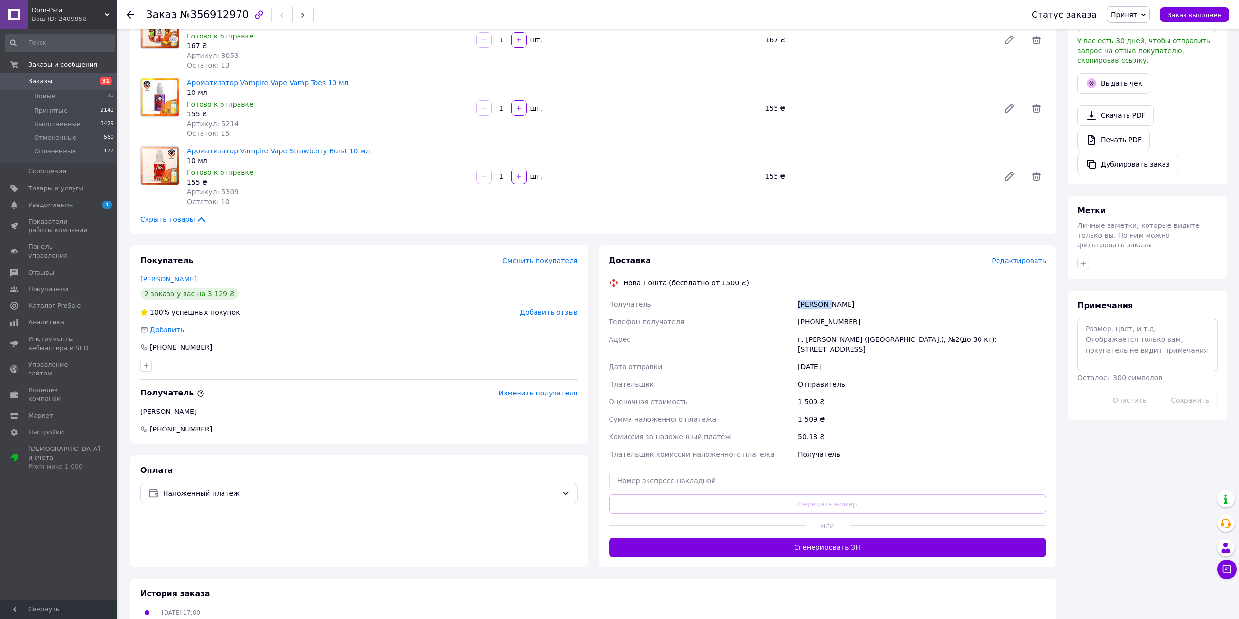
scroll to position [243, 0]
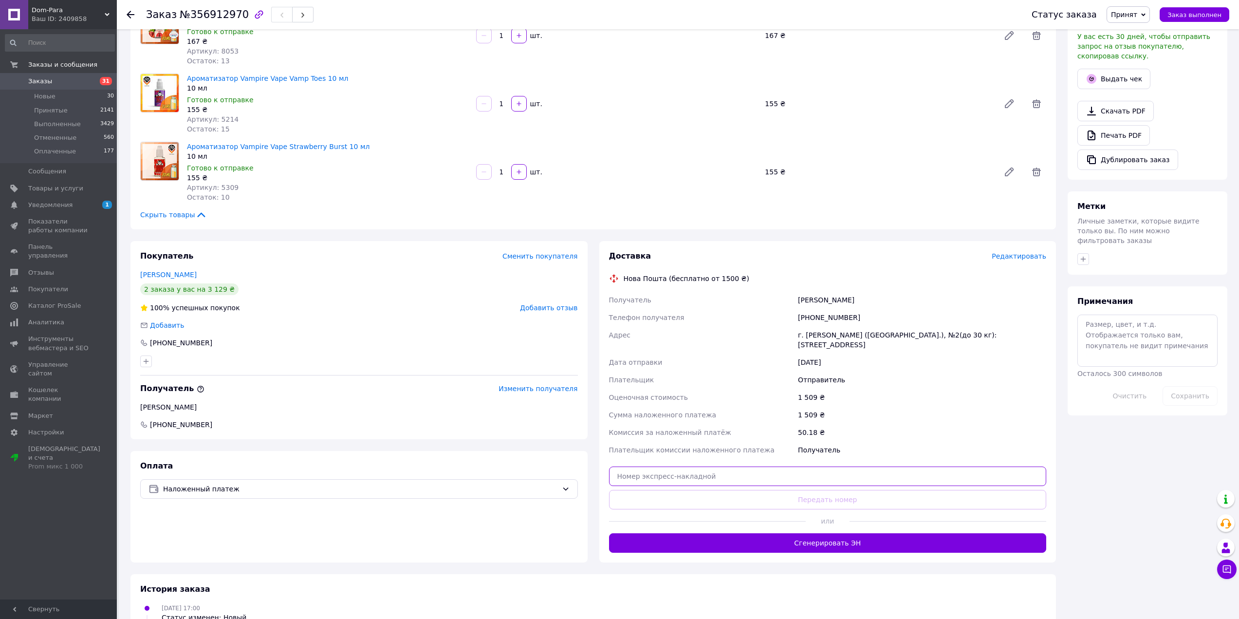
click at [653, 474] on input "text" at bounding box center [828, 475] width 438 height 19
paste input "20451225322644"
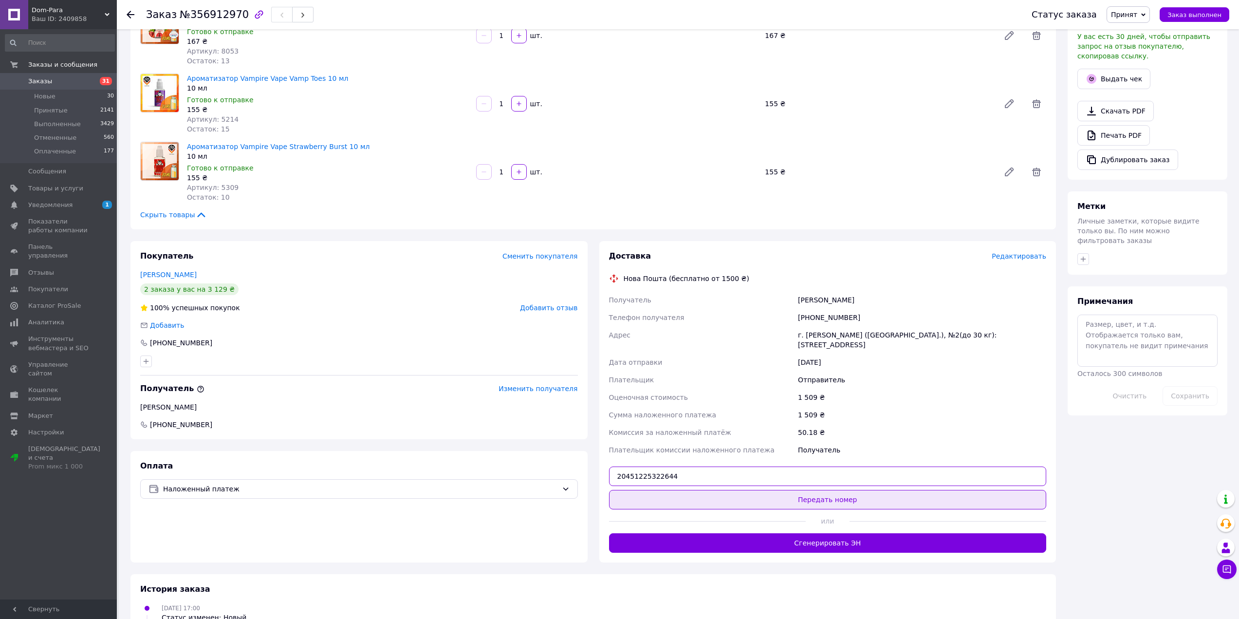
type input "20451225322644"
click at [657, 490] on button "Передать номер" at bounding box center [828, 499] width 438 height 19
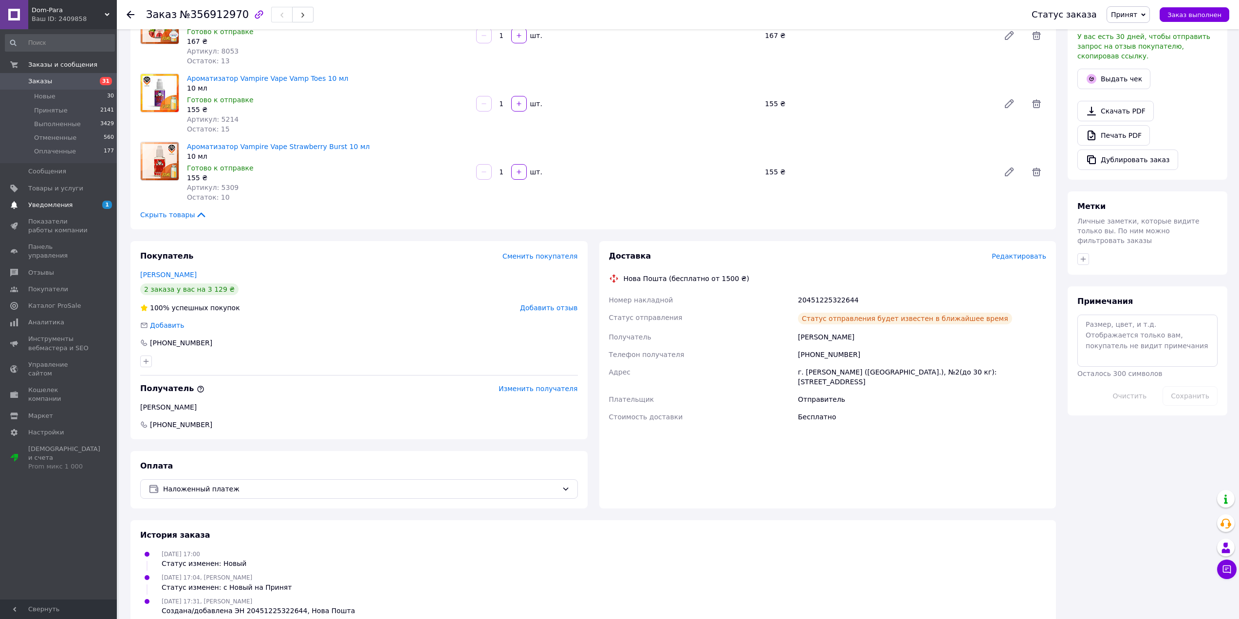
click at [94, 209] on span "1" at bounding box center [103, 205] width 27 height 9
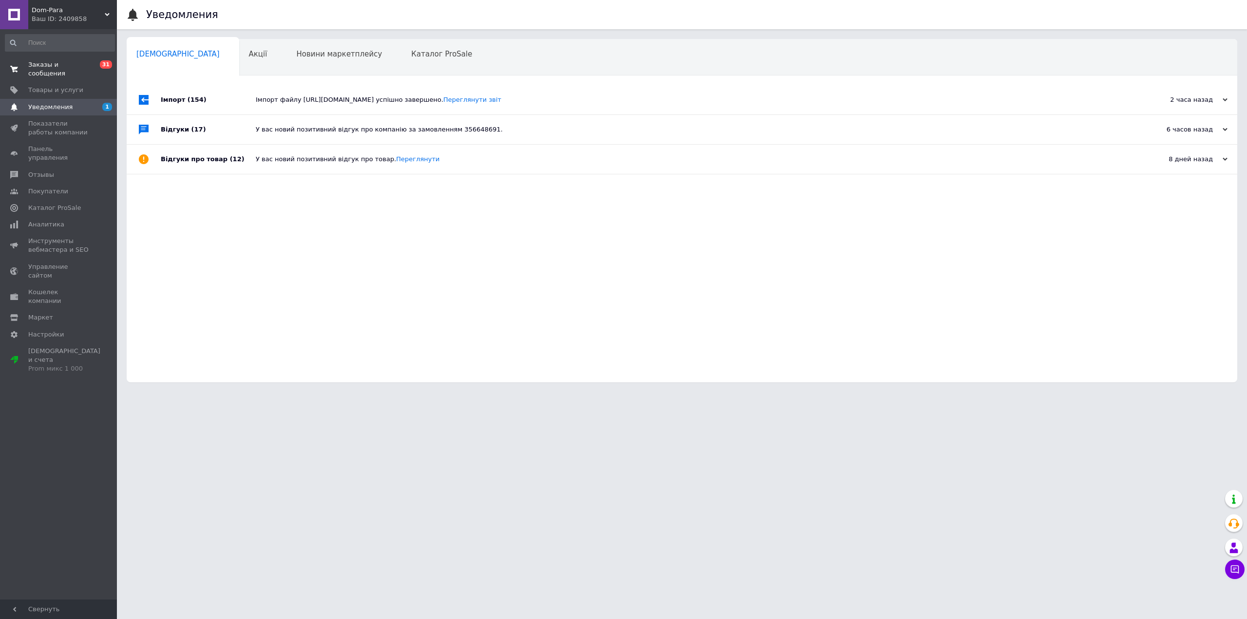
click at [82, 61] on span "Заказы и сообщения" at bounding box center [59, 69] width 62 height 18
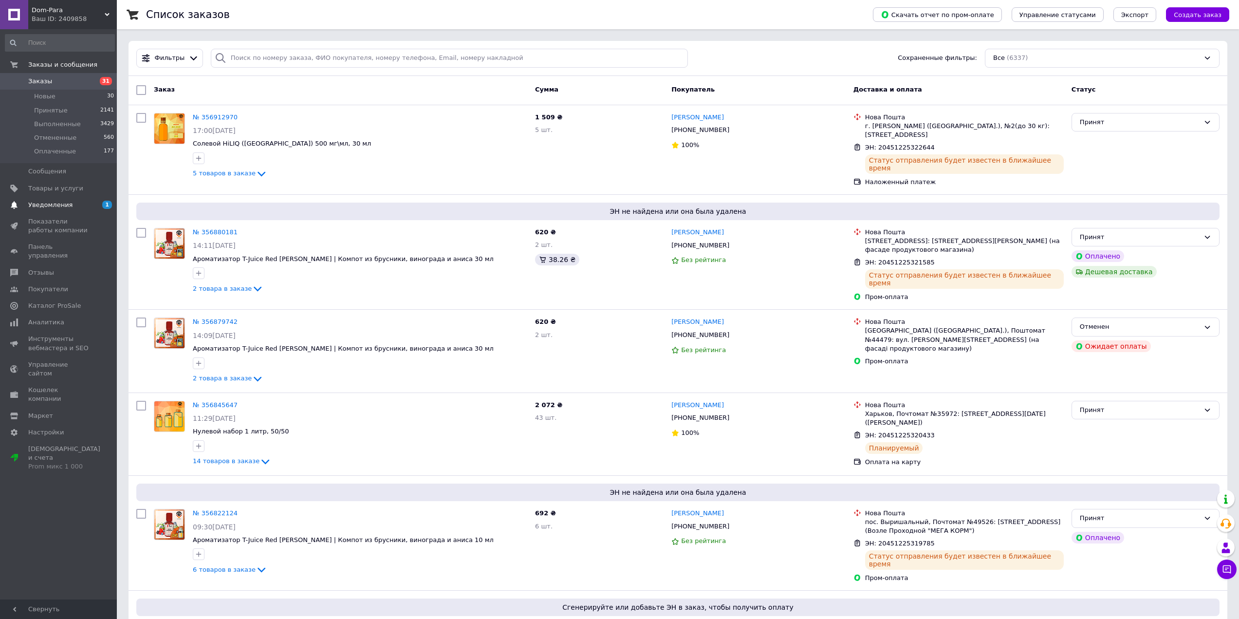
click at [77, 207] on span "Уведомления" at bounding box center [59, 205] width 62 height 9
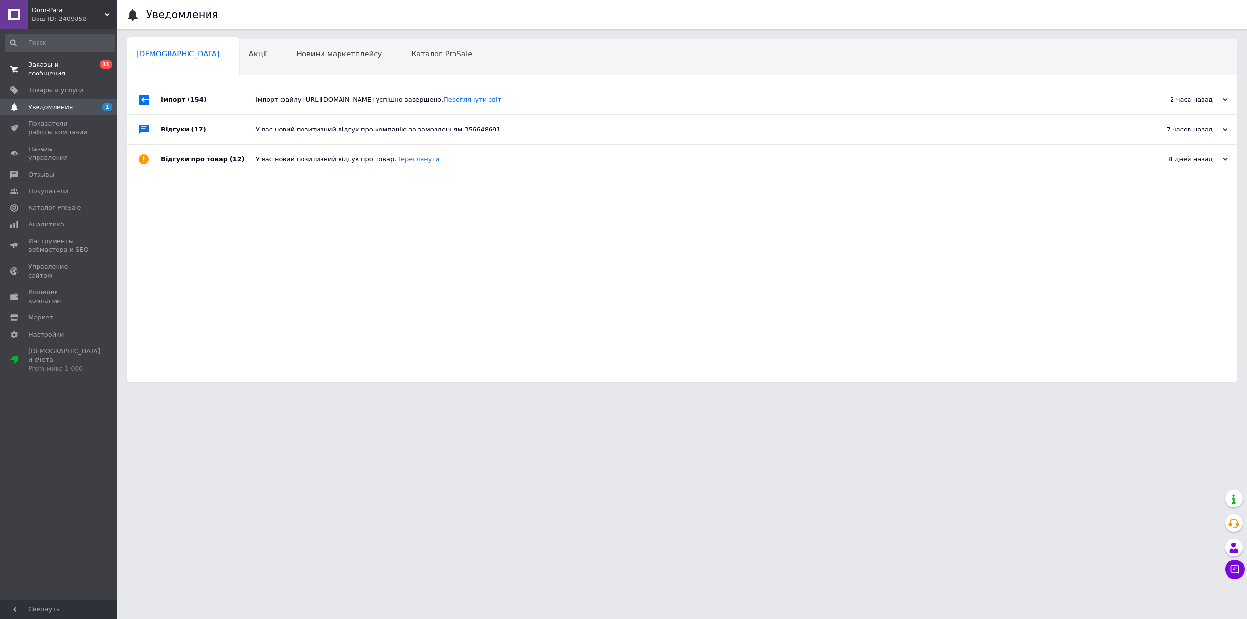
click at [95, 66] on span "0 31" at bounding box center [103, 69] width 27 height 18
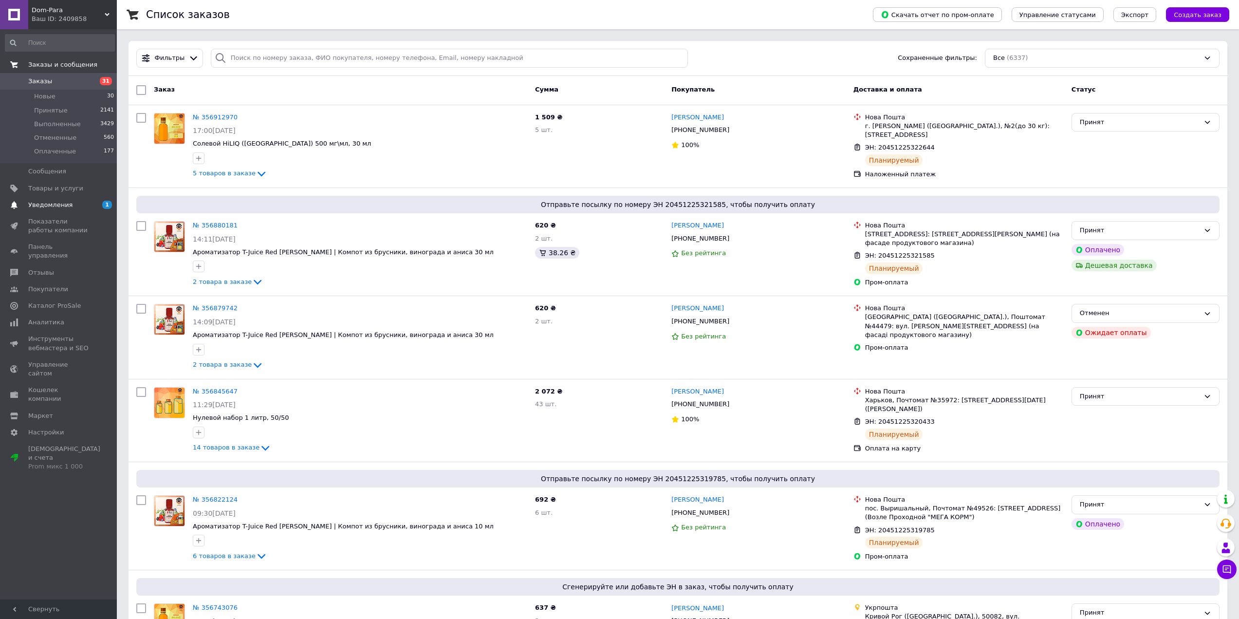
click at [48, 202] on span "Уведомления" at bounding box center [50, 205] width 44 height 9
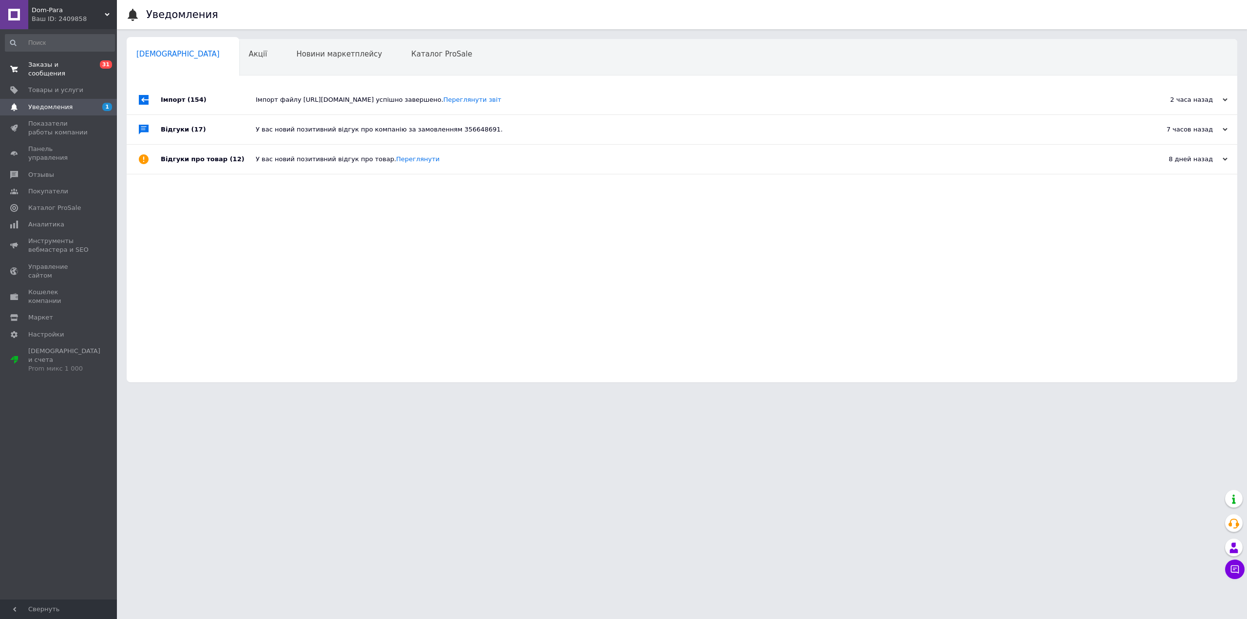
click at [340, 97] on div "Імпорт файлу [URL][DOMAIN_NAME] успішно завершено. Переглянути звіт" at bounding box center [693, 99] width 874 height 9
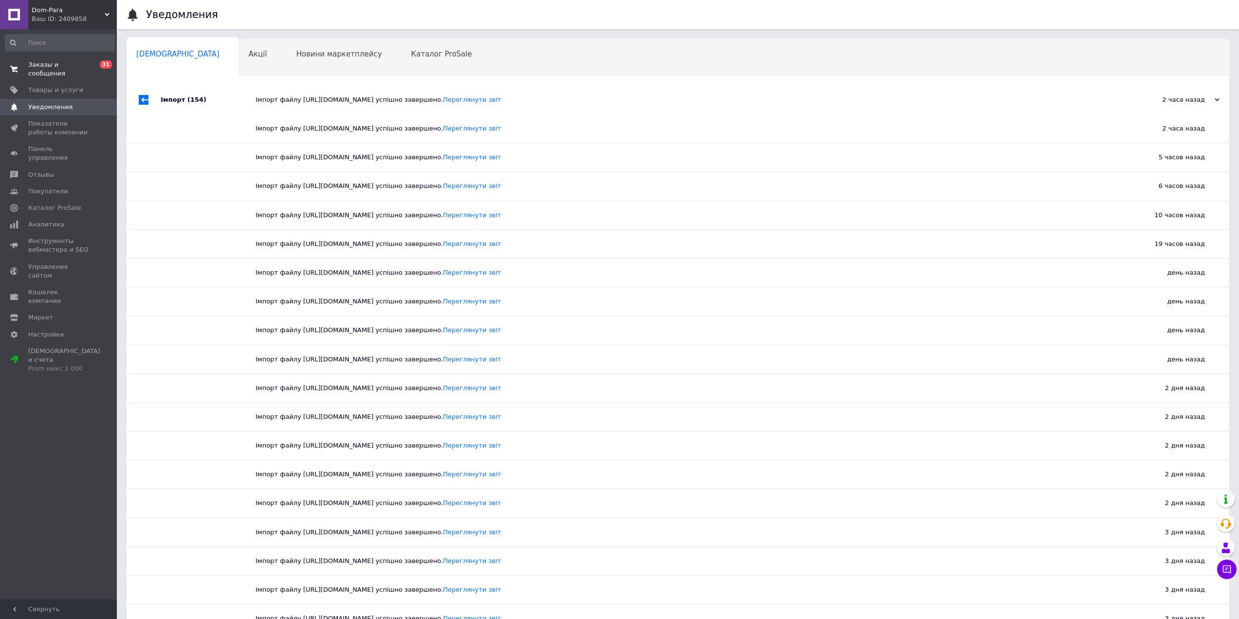
click at [340, 97] on div "Імпорт файлу [URL][DOMAIN_NAME] успішно завершено. Переглянути звіт" at bounding box center [689, 99] width 867 height 9
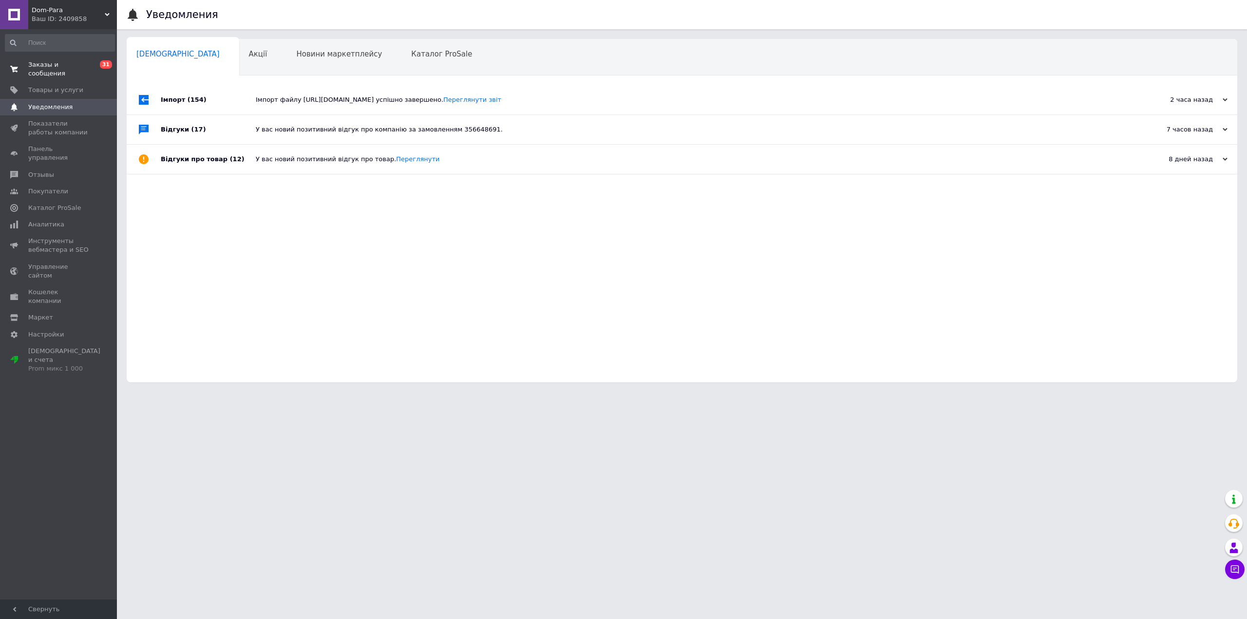
click at [100, 69] on span "0 31" at bounding box center [103, 69] width 27 height 18
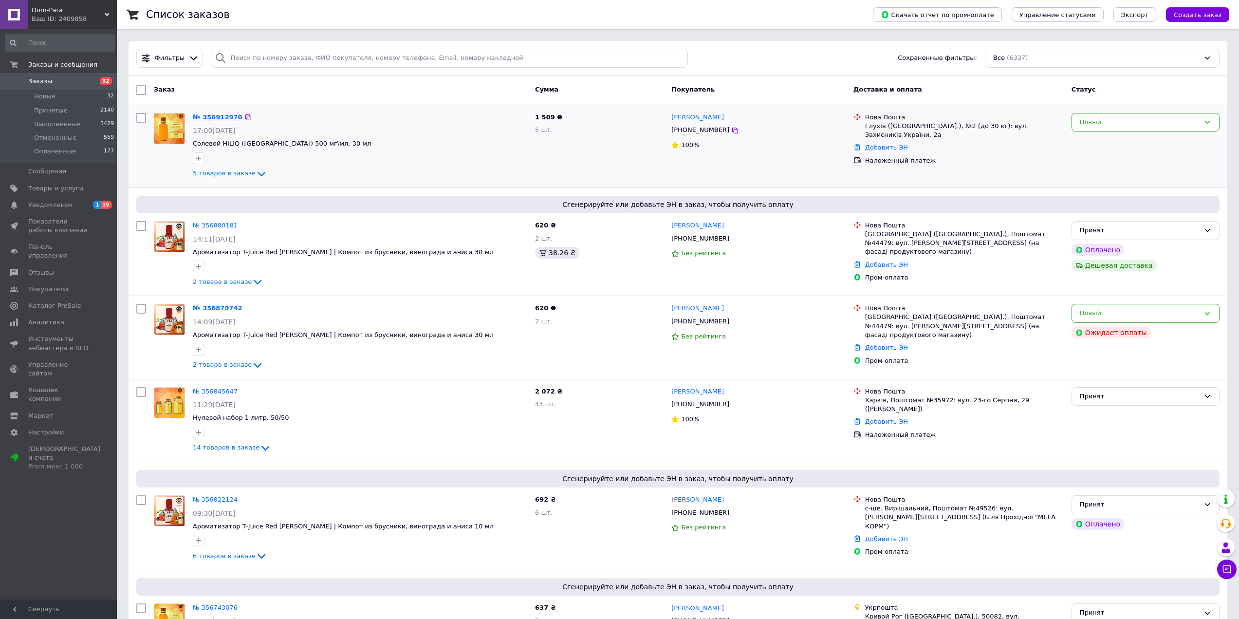
click at [230, 117] on link "№ 356912970" at bounding box center [218, 116] width 50 height 7
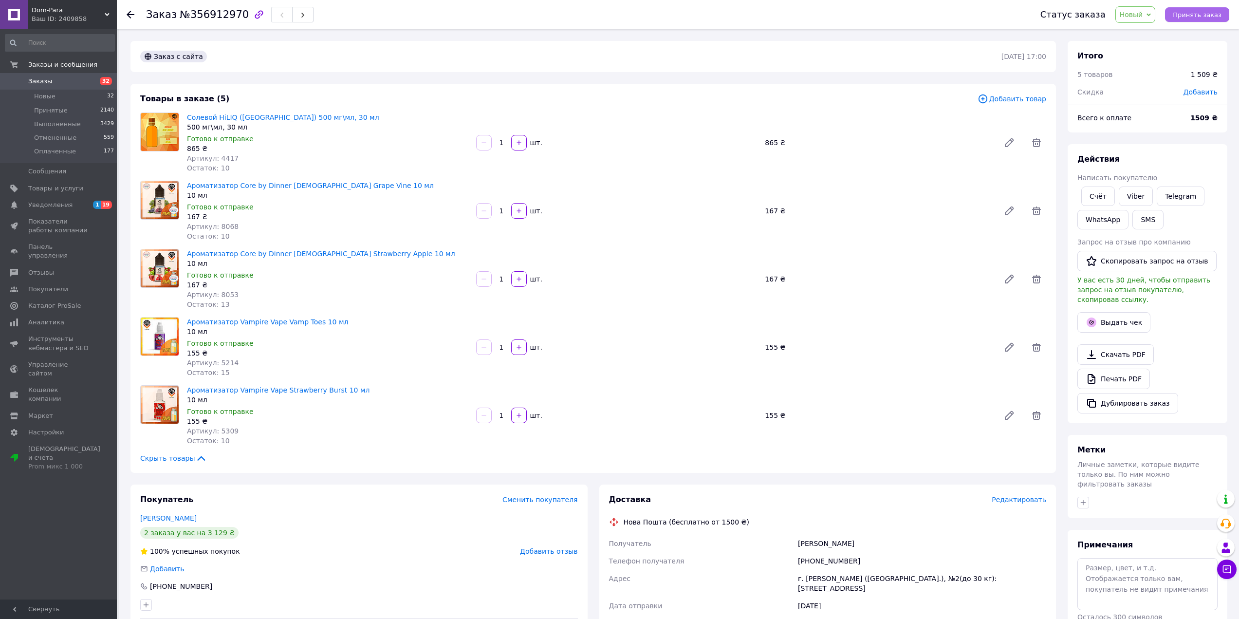
click at [1188, 18] on span "Принять заказ" at bounding box center [1197, 14] width 49 height 7
click at [1128, 198] on link "Viber" at bounding box center [1136, 195] width 34 height 19
click at [90, 206] on span "Уведомления" at bounding box center [59, 205] width 62 height 9
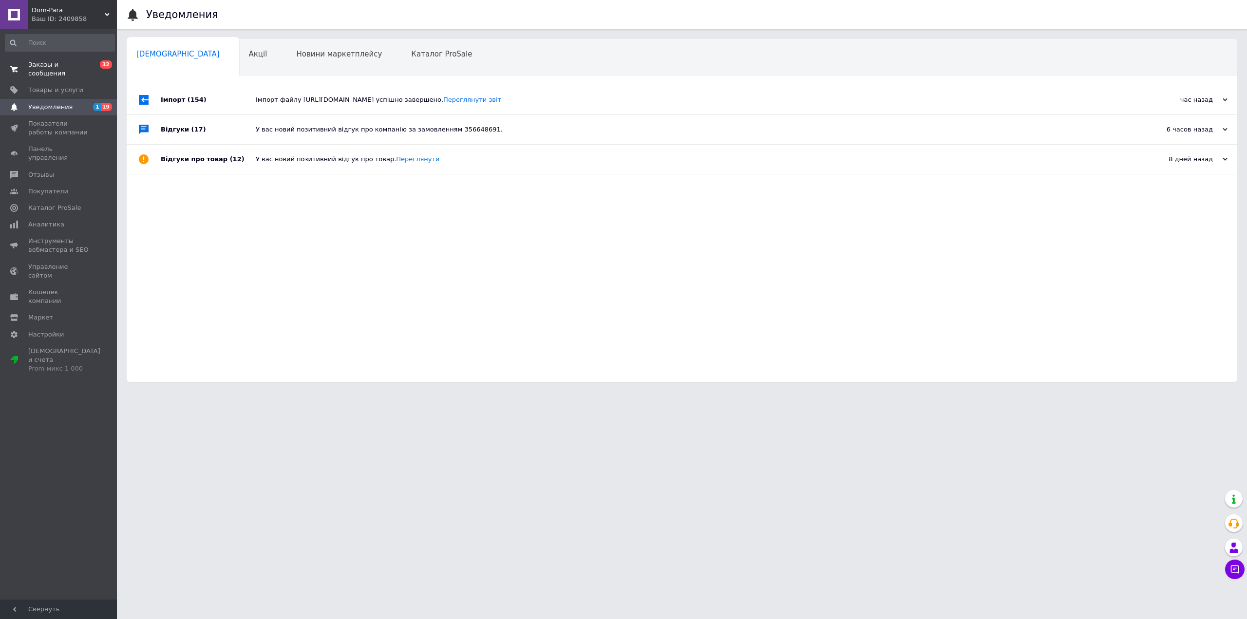
click at [103, 65] on span "32" at bounding box center [106, 64] width 12 height 8
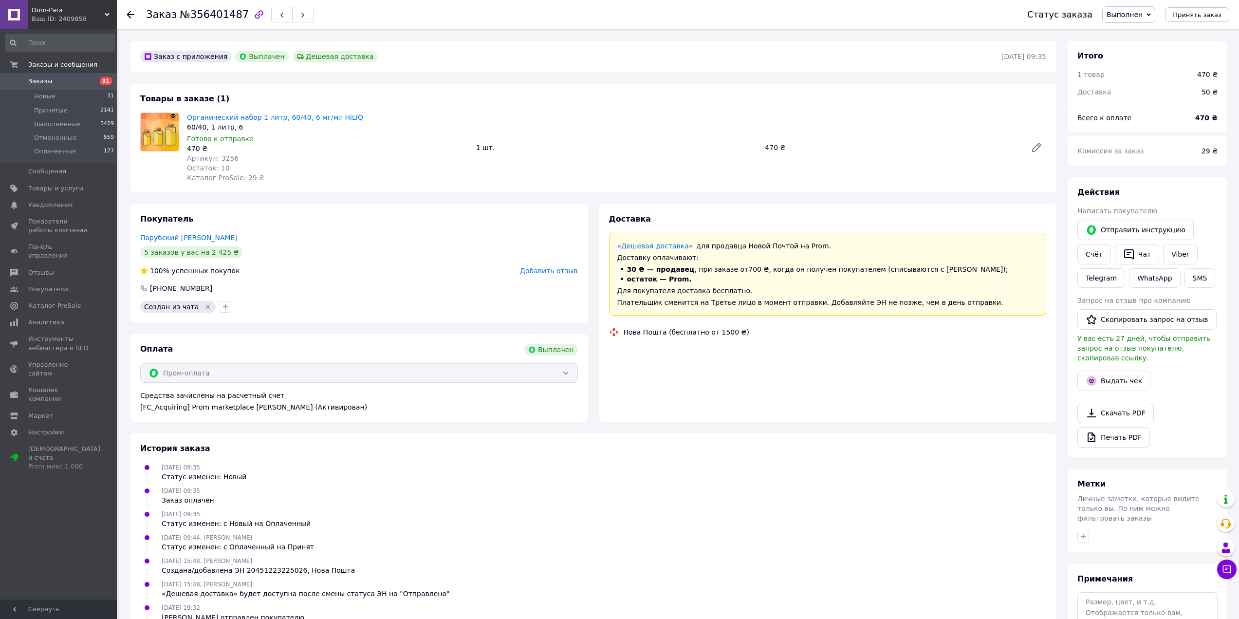
scroll to position [8, 0]
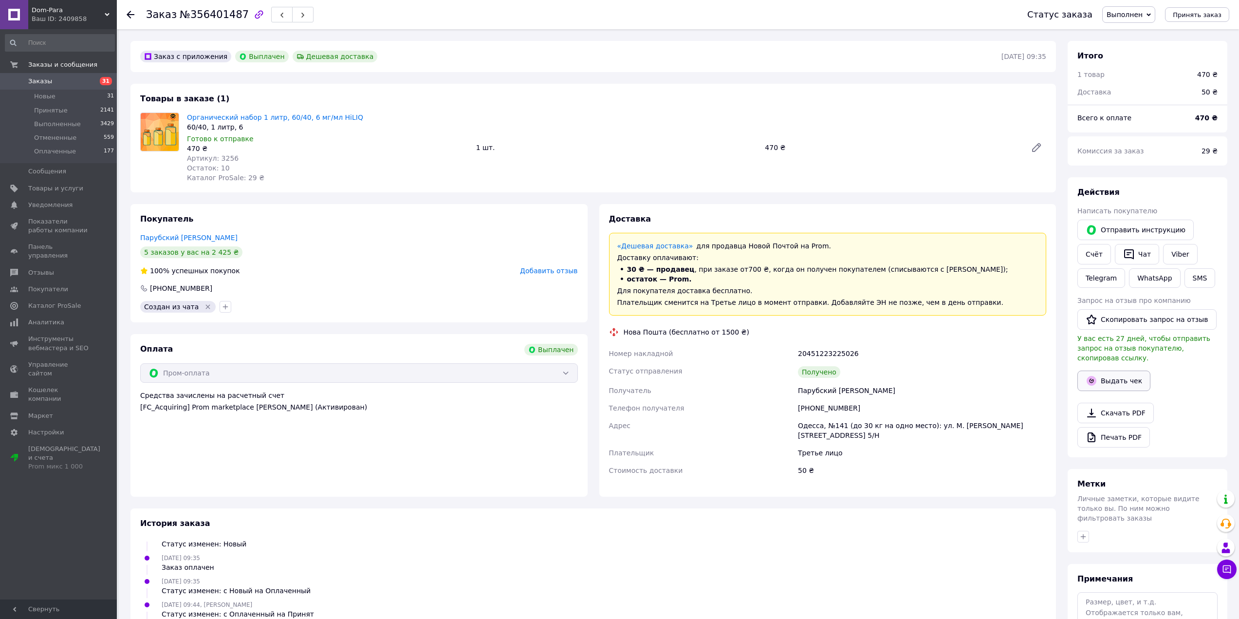
click at [1108, 371] on button "Выдать чек" at bounding box center [1114, 381] width 73 height 20
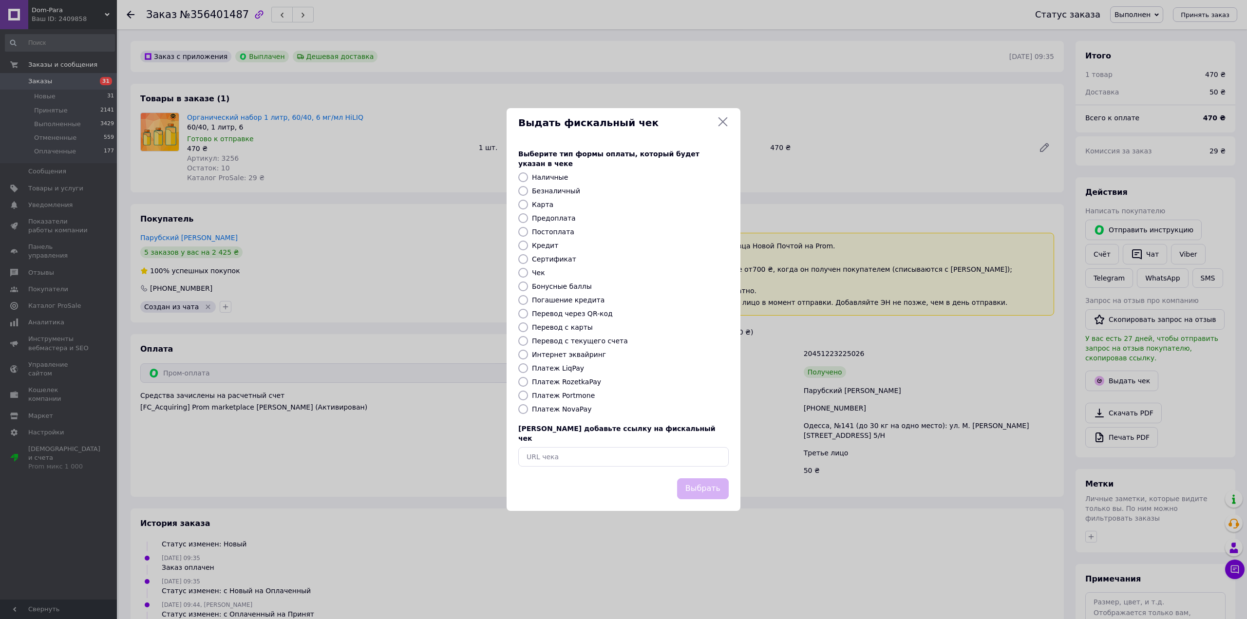
click at [539, 383] on label "Платеж RozetkaPay" at bounding box center [566, 382] width 69 height 8
click at [528, 383] on input "Платеж RozetkaPay" at bounding box center [523, 382] width 10 height 10
radio input "true"
click at [705, 483] on button "Выбрать" at bounding box center [703, 488] width 52 height 21
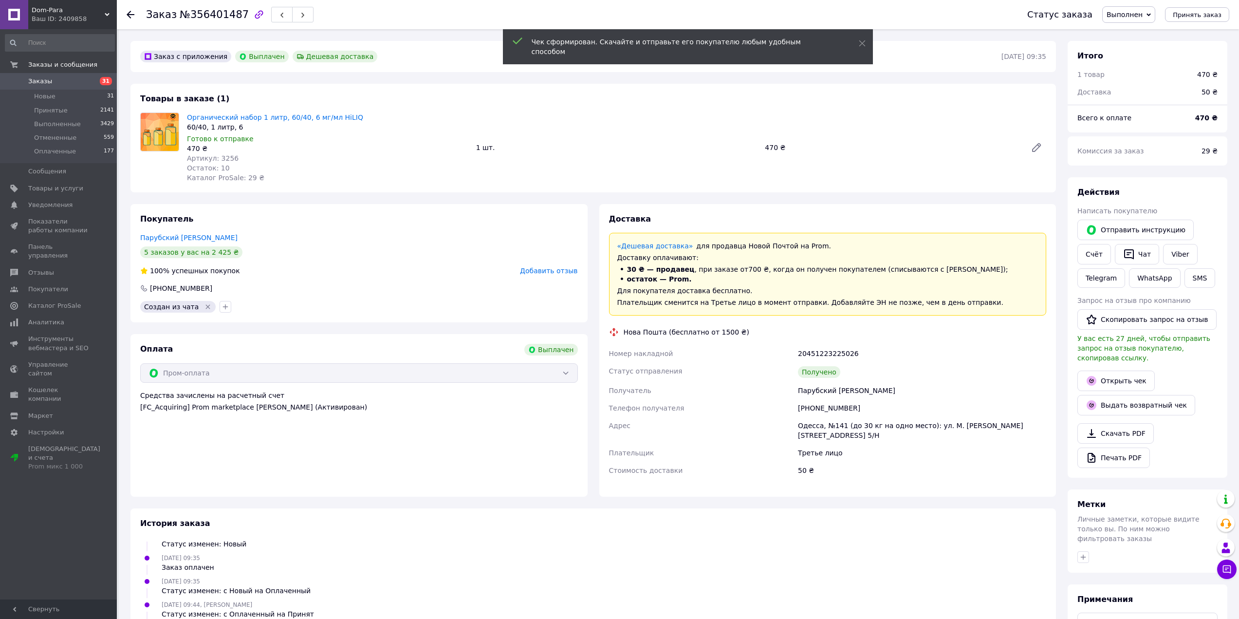
click at [104, 77] on span "31" at bounding box center [106, 81] width 12 height 8
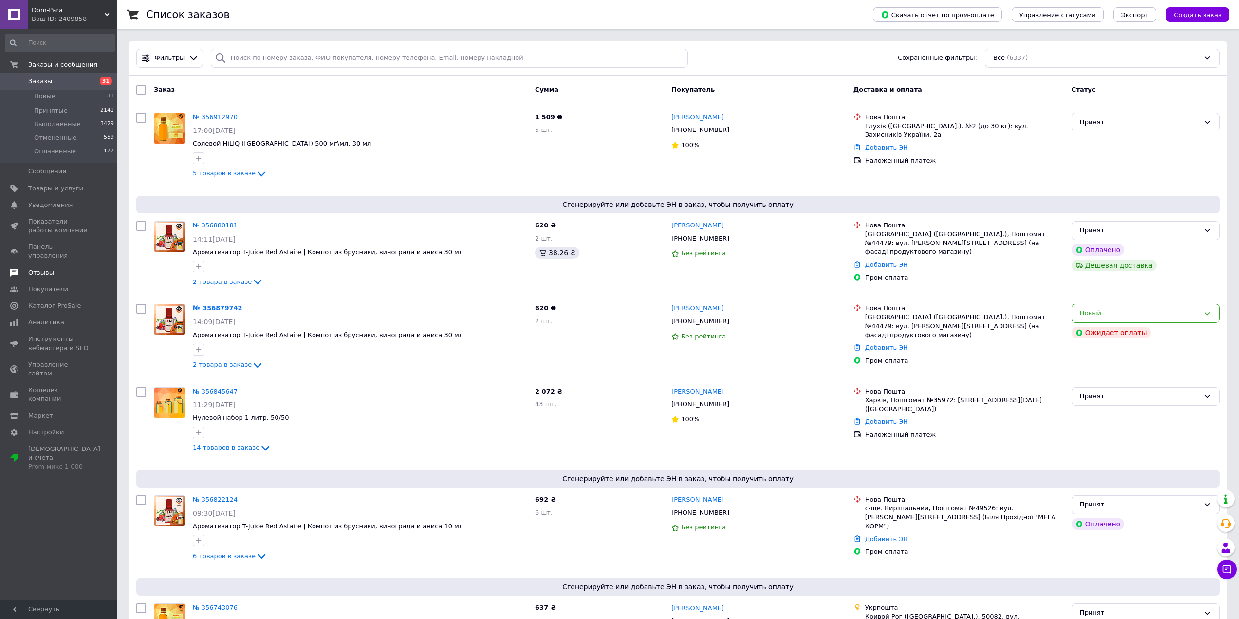
click at [60, 268] on span "Отзывы" at bounding box center [59, 272] width 62 height 9
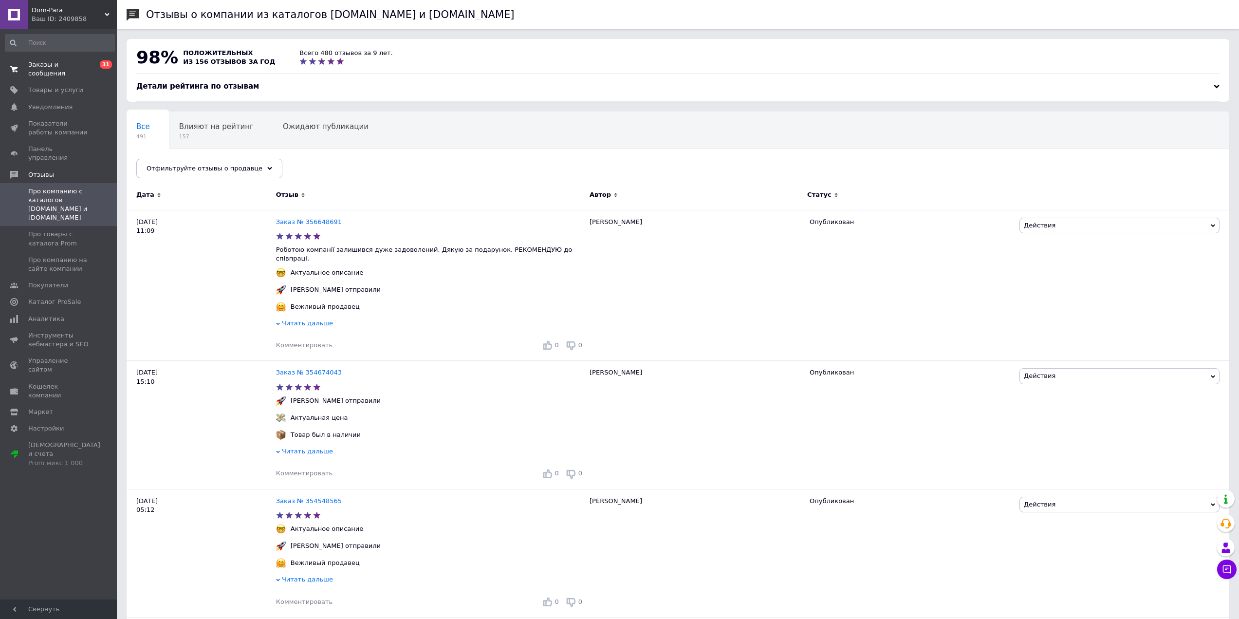
click at [74, 63] on span "Заказы и сообщения" at bounding box center [59, 69] width 62 height 18
